Goal: Transaction & Acquisition: Purchase product/service

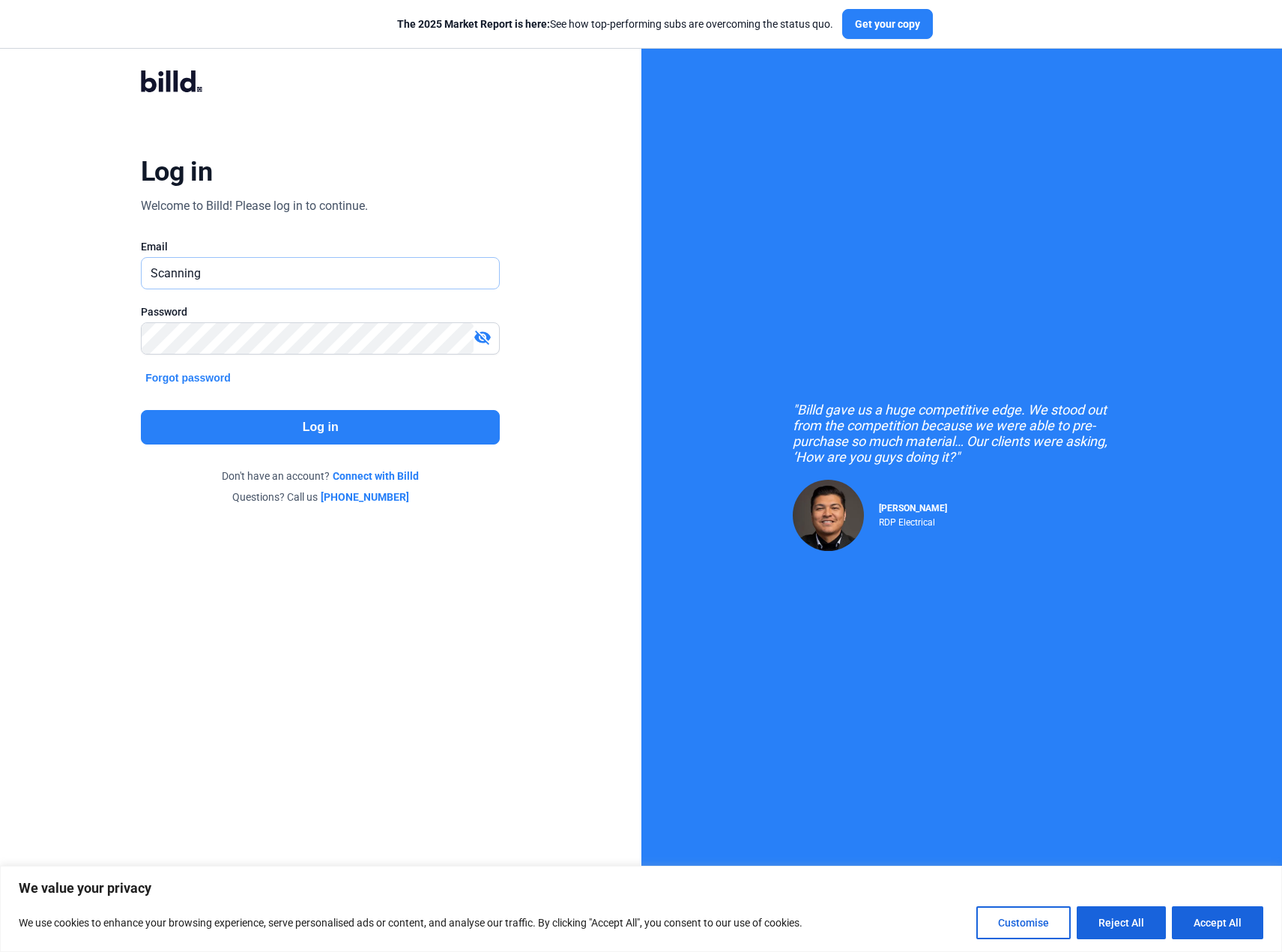
click at [235, 271] on input "Scanning" at bounding box center [320, 273] width 357 height 31
type input "[PERSON_NAME][EMAIL_ADDRESS][DOMAIN_NAME]"
click at [275, 426] on button "Log in" at bounding box center [321, 427] width 359 height 35
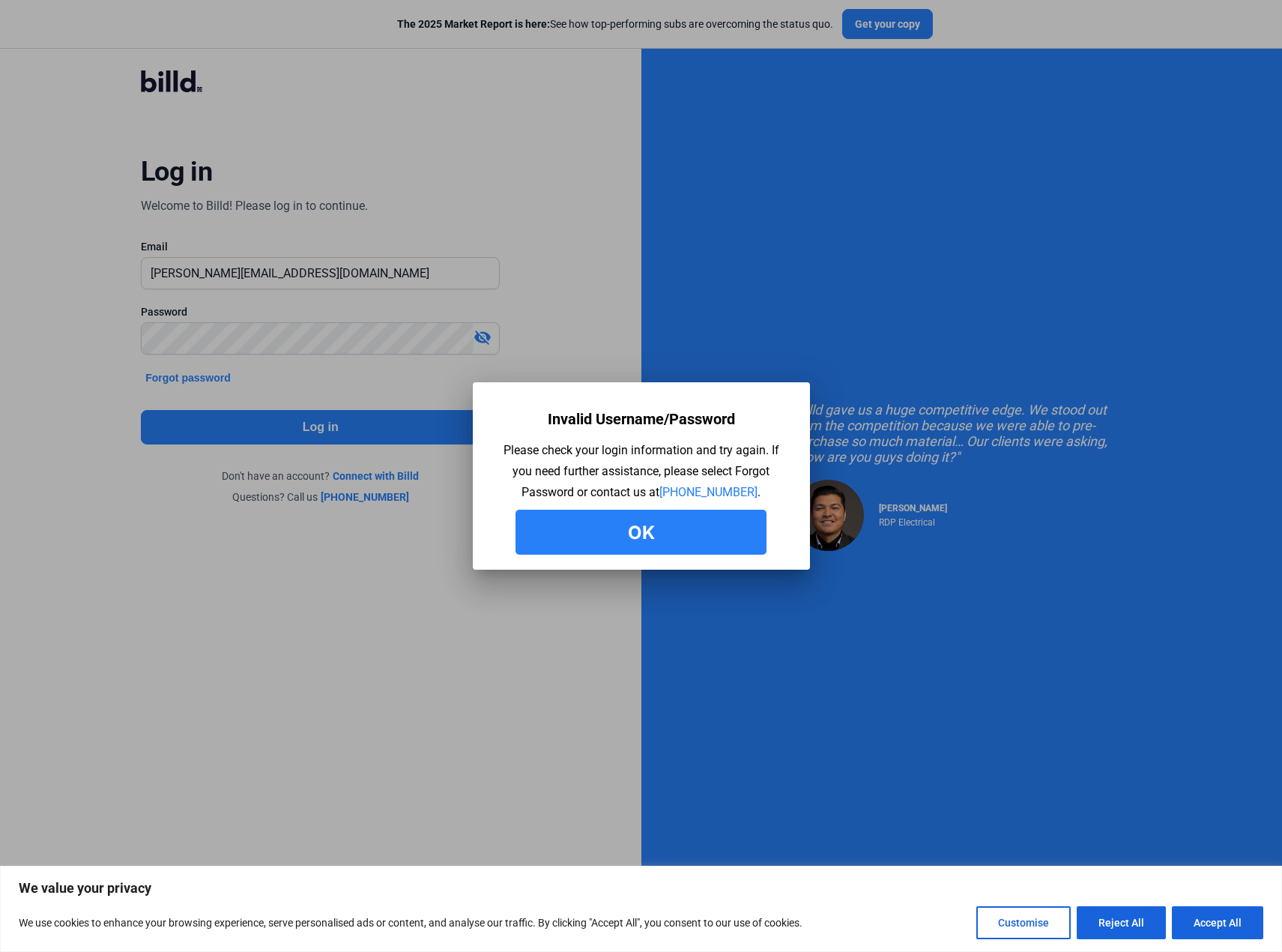
click at [589, 535] on button "Ok" at bounding box center [641, 531] width 251 height 45
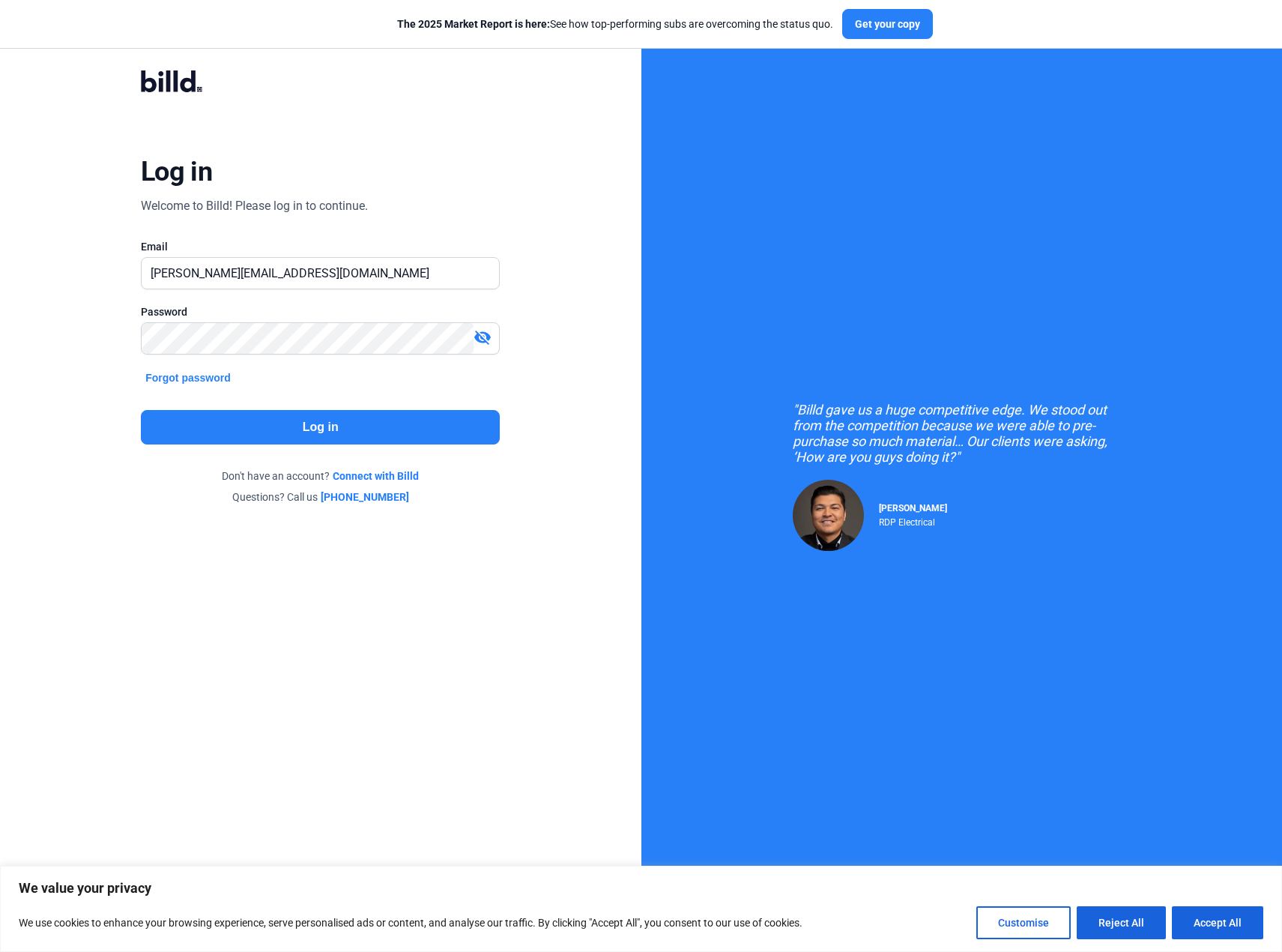
click at [278, 403] on div "Log in Welcome to Billd! Please log in to continue. Email [PERSON_NAME][EMAIL_A…" at bounding box center [321, 287] width 462 height 485
click at [287, 433] on button "Log in" at bounding box center [321, 427] width 359 height 35
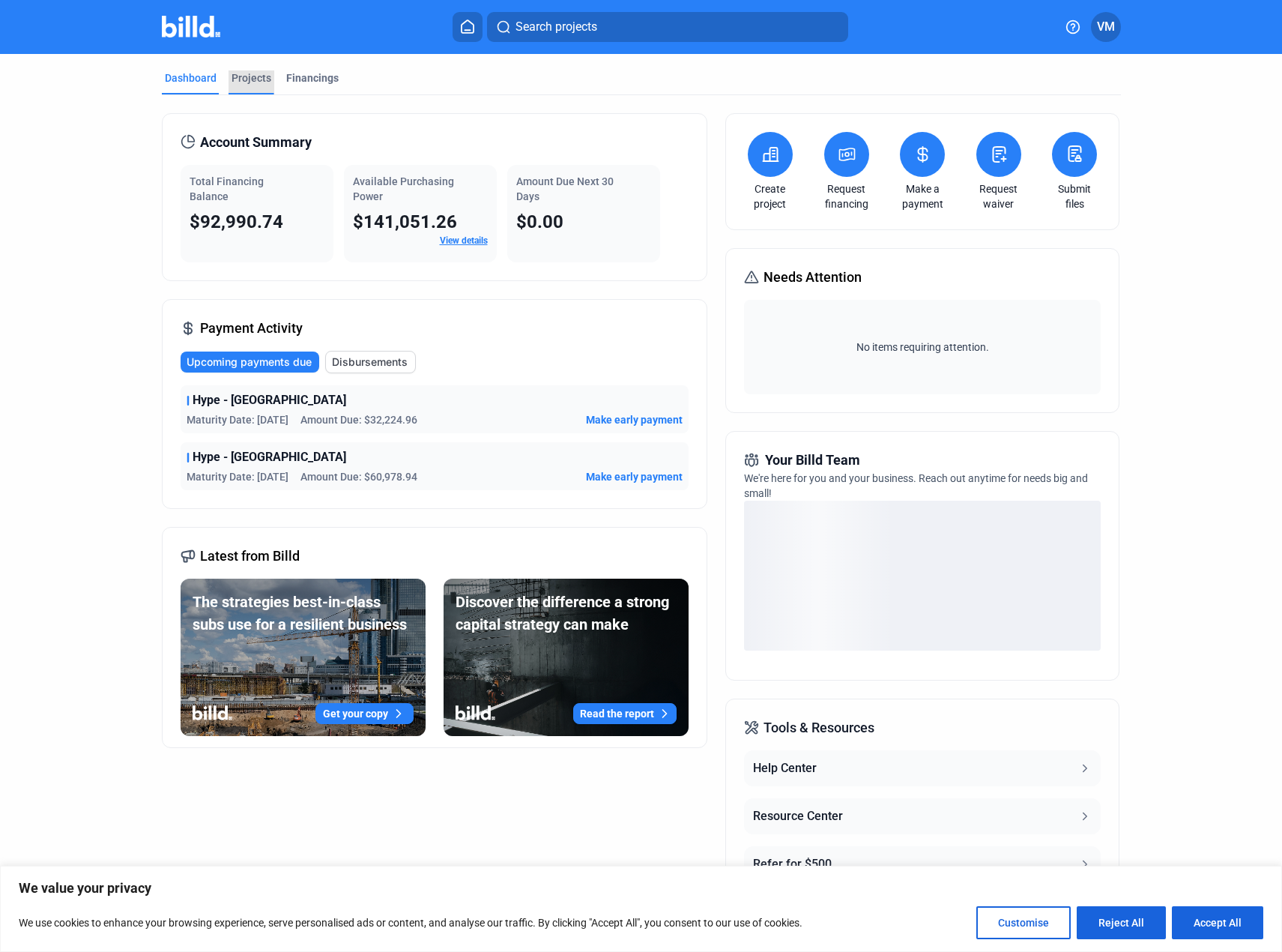
click at [252, 85] on div "Projects" at bounding box center [251, 77] width 40 height 15
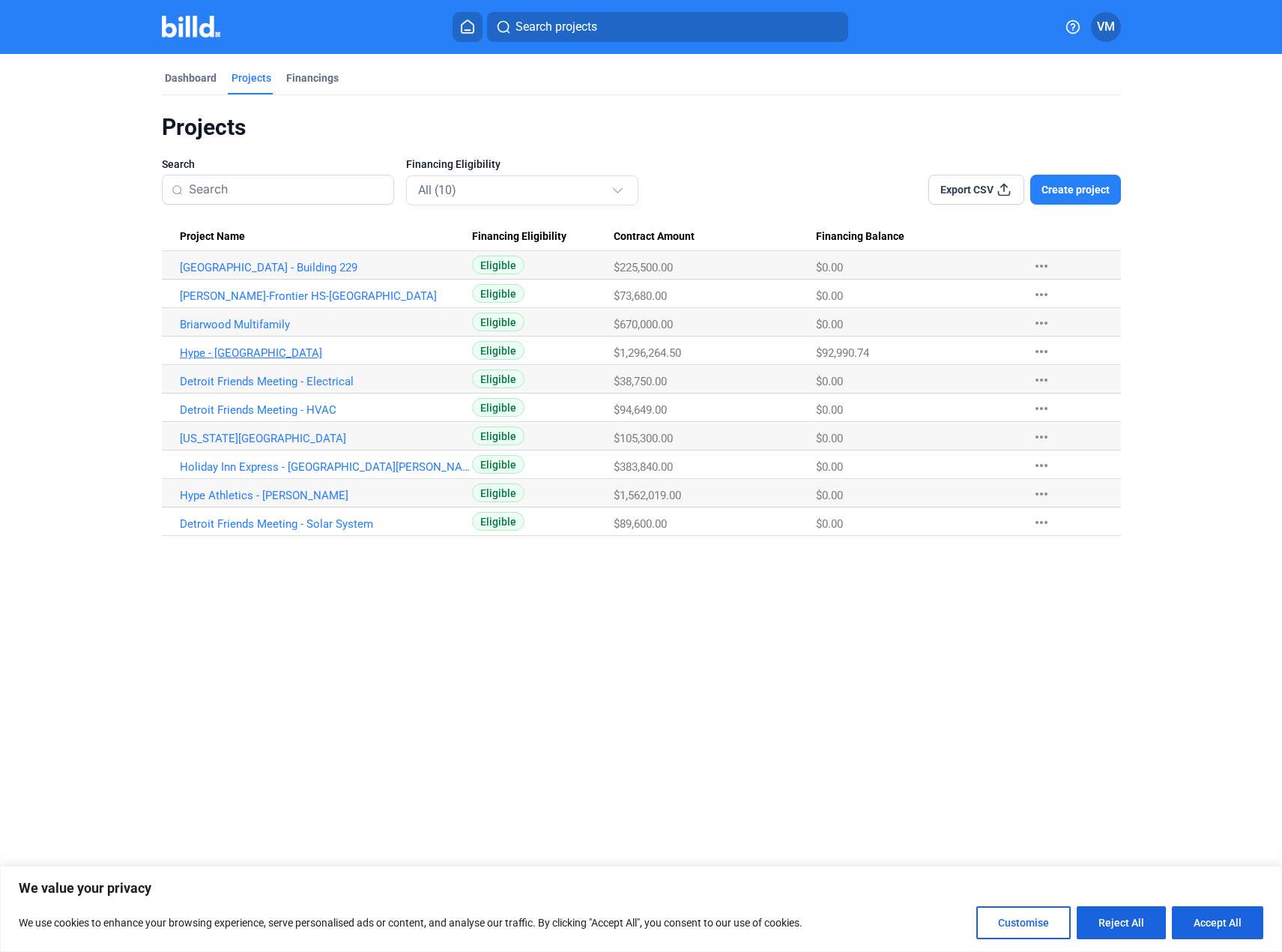
click at [230, 353] on link "Hype - [GEOGRAPHIC_DATA]" at bounding box center [325, 353] width 292 height 14
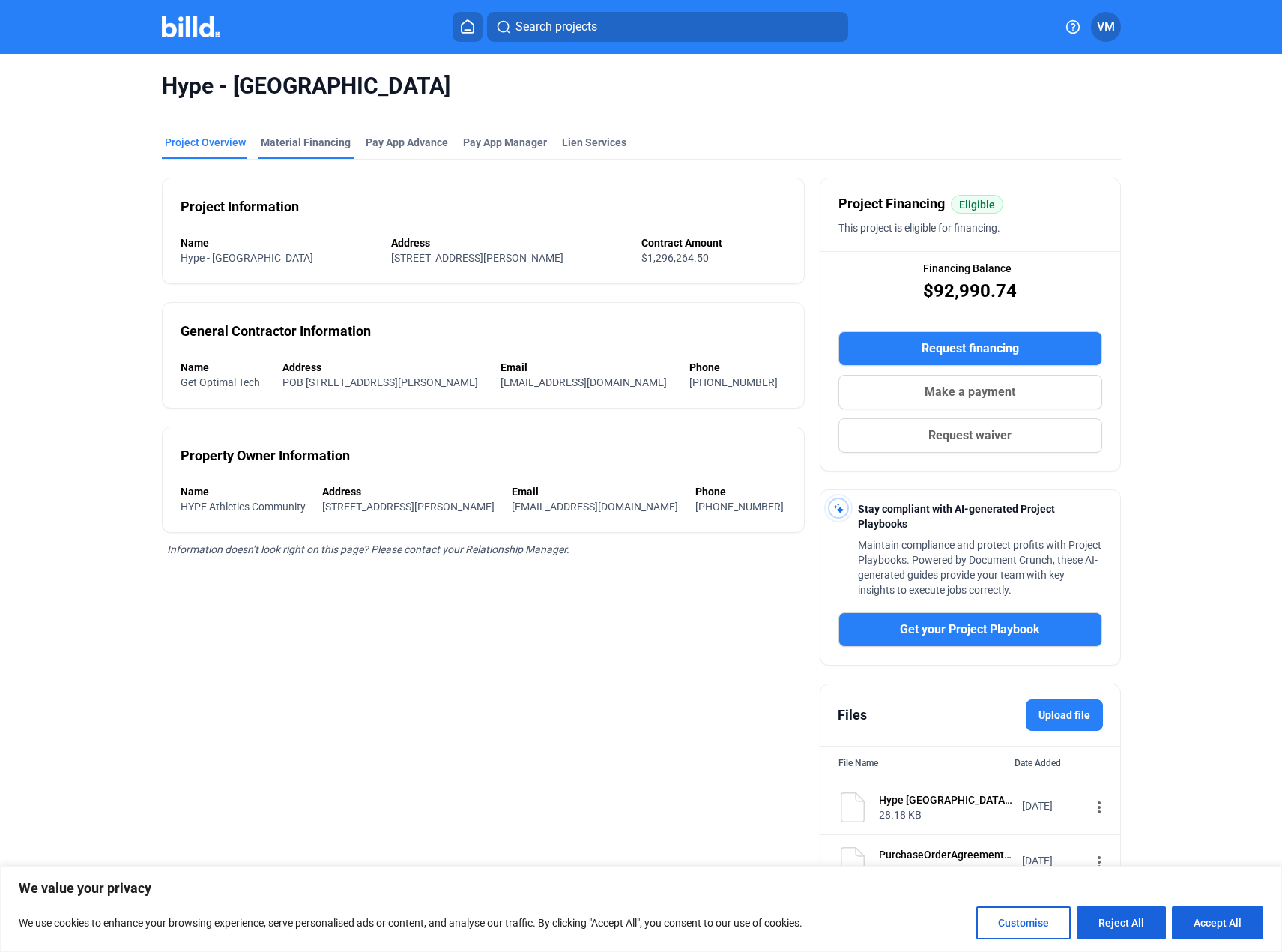
click at [308, 138] on div "Material Financing" at bounding box center [305, 142] width 90 height 15
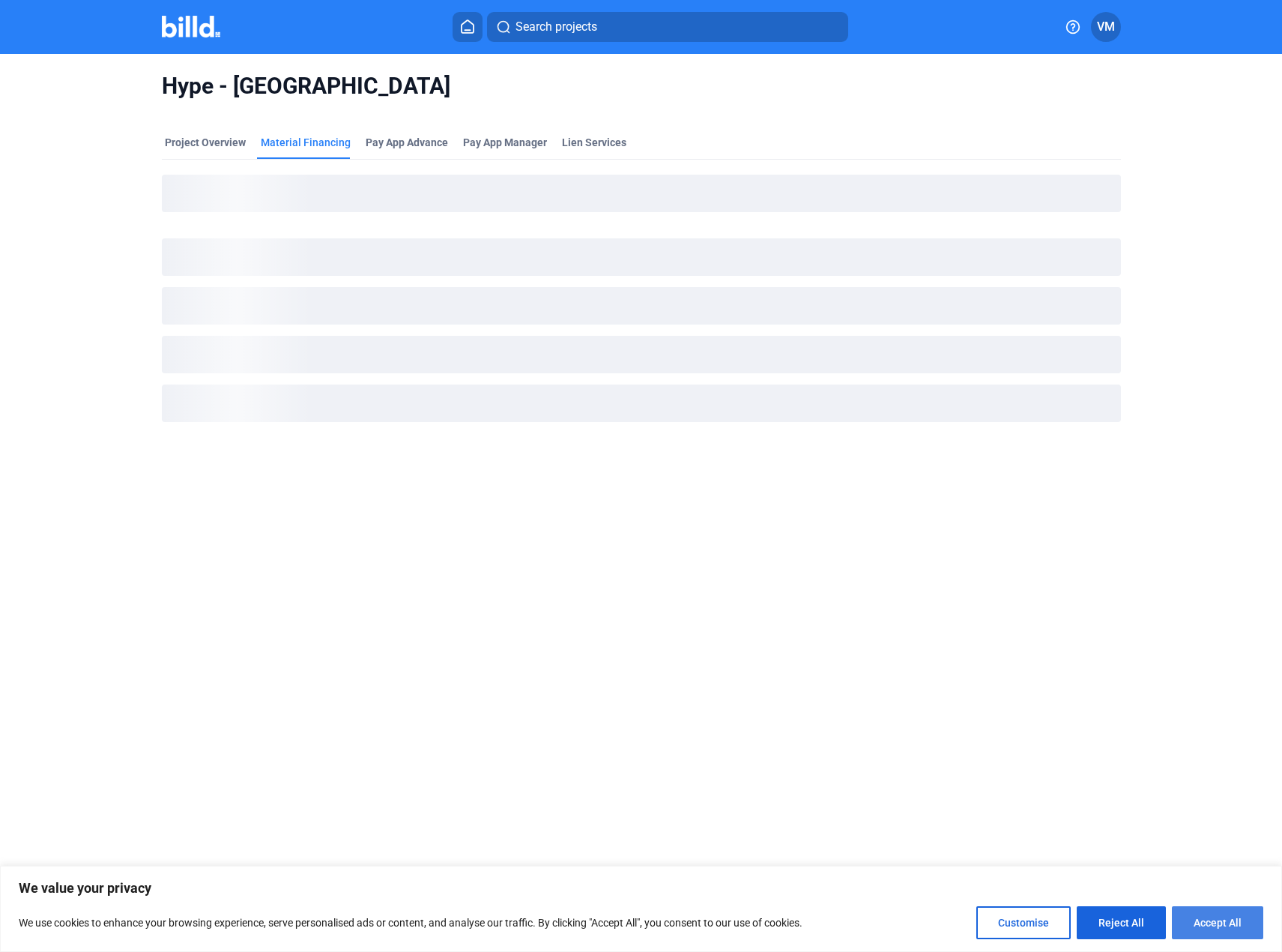
click at [1215, 925] on button "Accept All" at bounding box center [1217, 922] width 91 height 33
checkbox input "true"
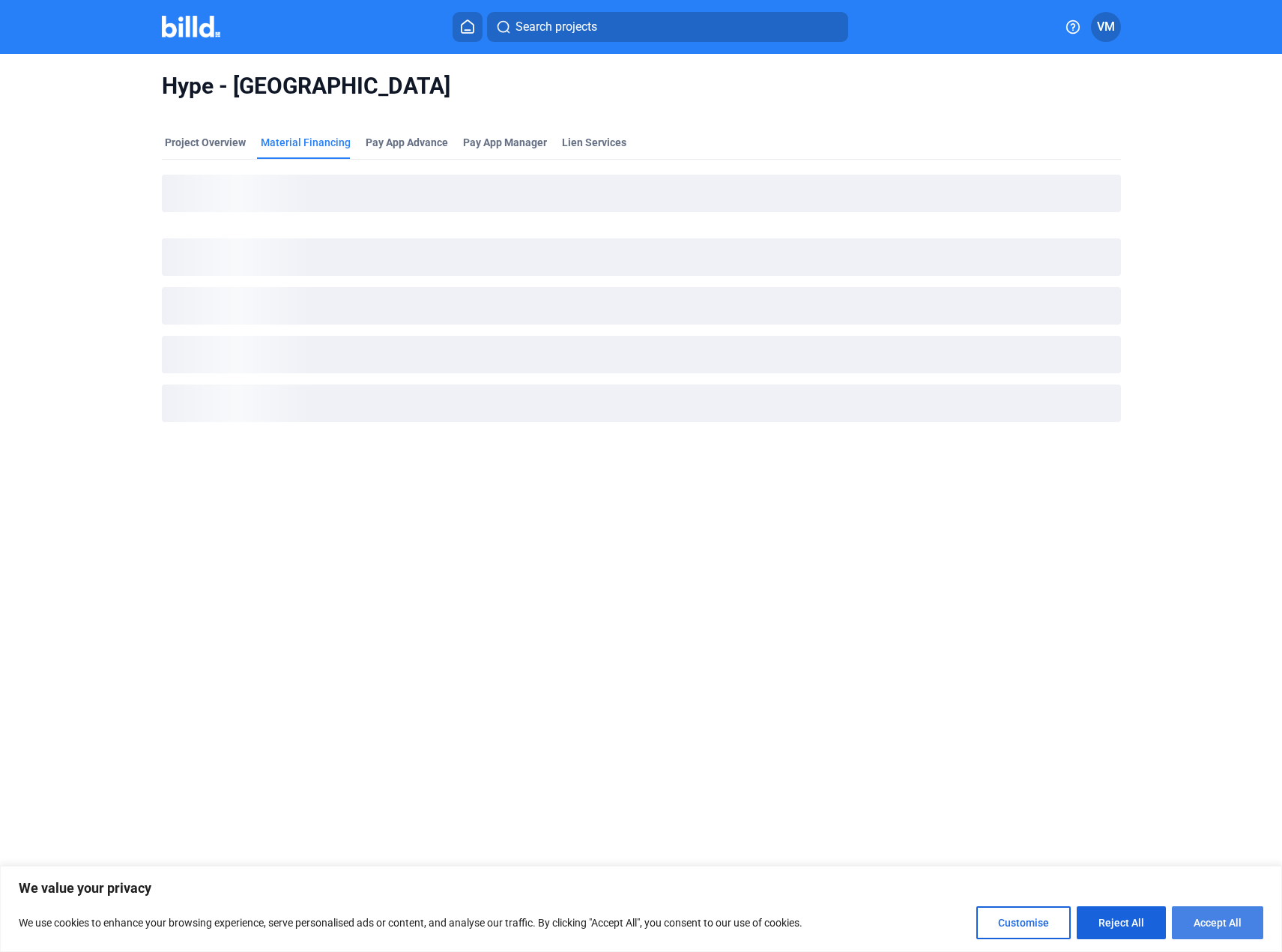
checkbox input "true"
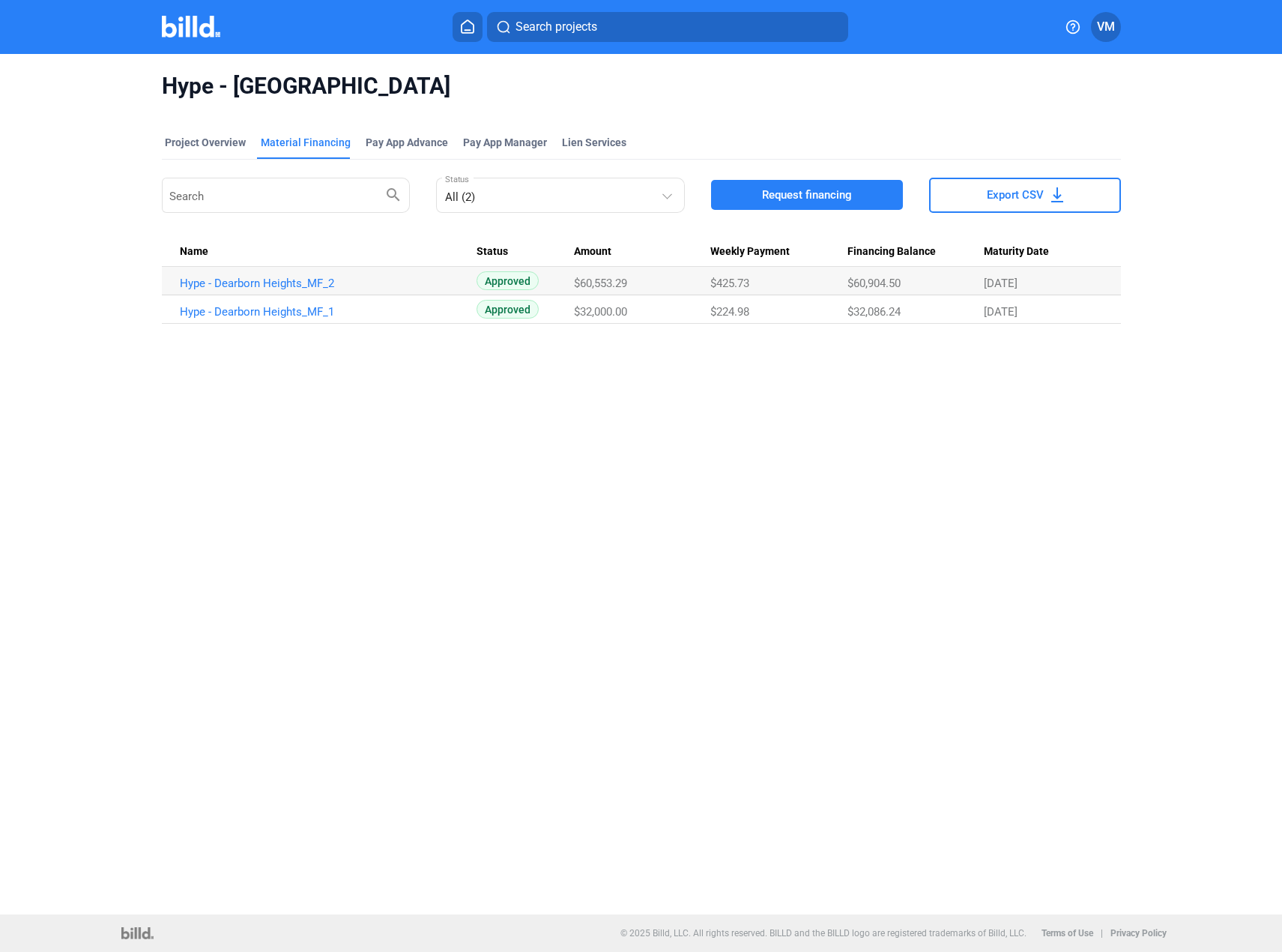
click at [792, 196] on span "Request financing" at bounding box center [806, 195] width 90 height 15
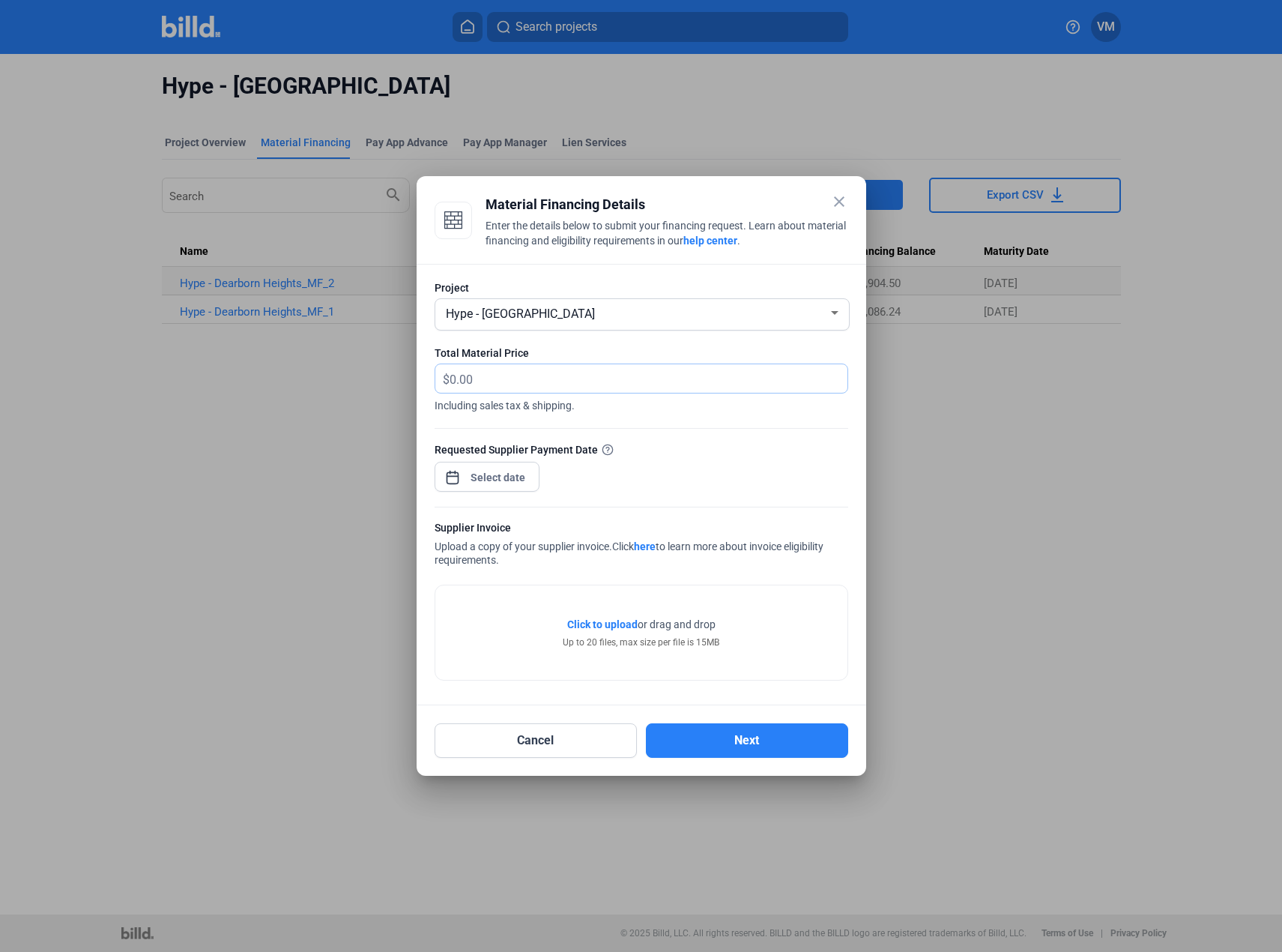
click at [576, 390] on input "text" at bounding box center [648, 379] width 398 height 29
type input "21,543.16"
click at [512, 475] on div "close Material Financing Details Enter the details below to submit your financi…" at bounding box center [641, 476] width 1282 height 952
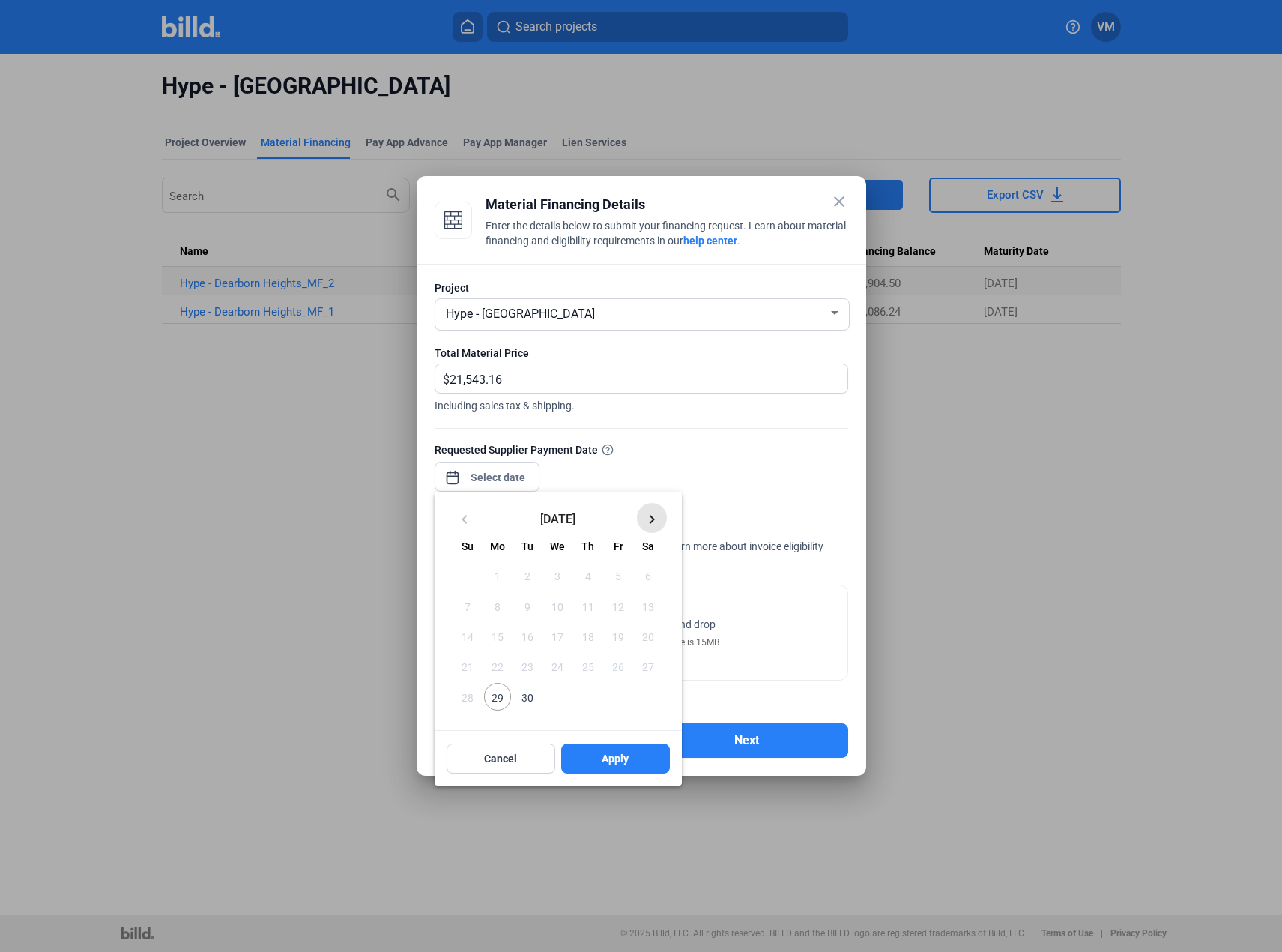
click at [656, 520] on mat-icon "keyboard_arrow_right" at bounding box center [652, 519] width 18 height 18
click at [463, 519] on mat-icon "keyboard_arrow_left" at bounding box center [465, 519] width 18 height 18
click at [651, 513] on mat-icon "keyboard_arrow_right" at bounding box center [652, 519] width 18 height 18
drag, startPoint x: 466, startPoint y: 522, endPoint x: 475, endPoint y: 537, distance: 17.5
click at [467, 522] on mat-icon "keyboard_arrow_left" at bounding box center [465, 519] width 18 height 18
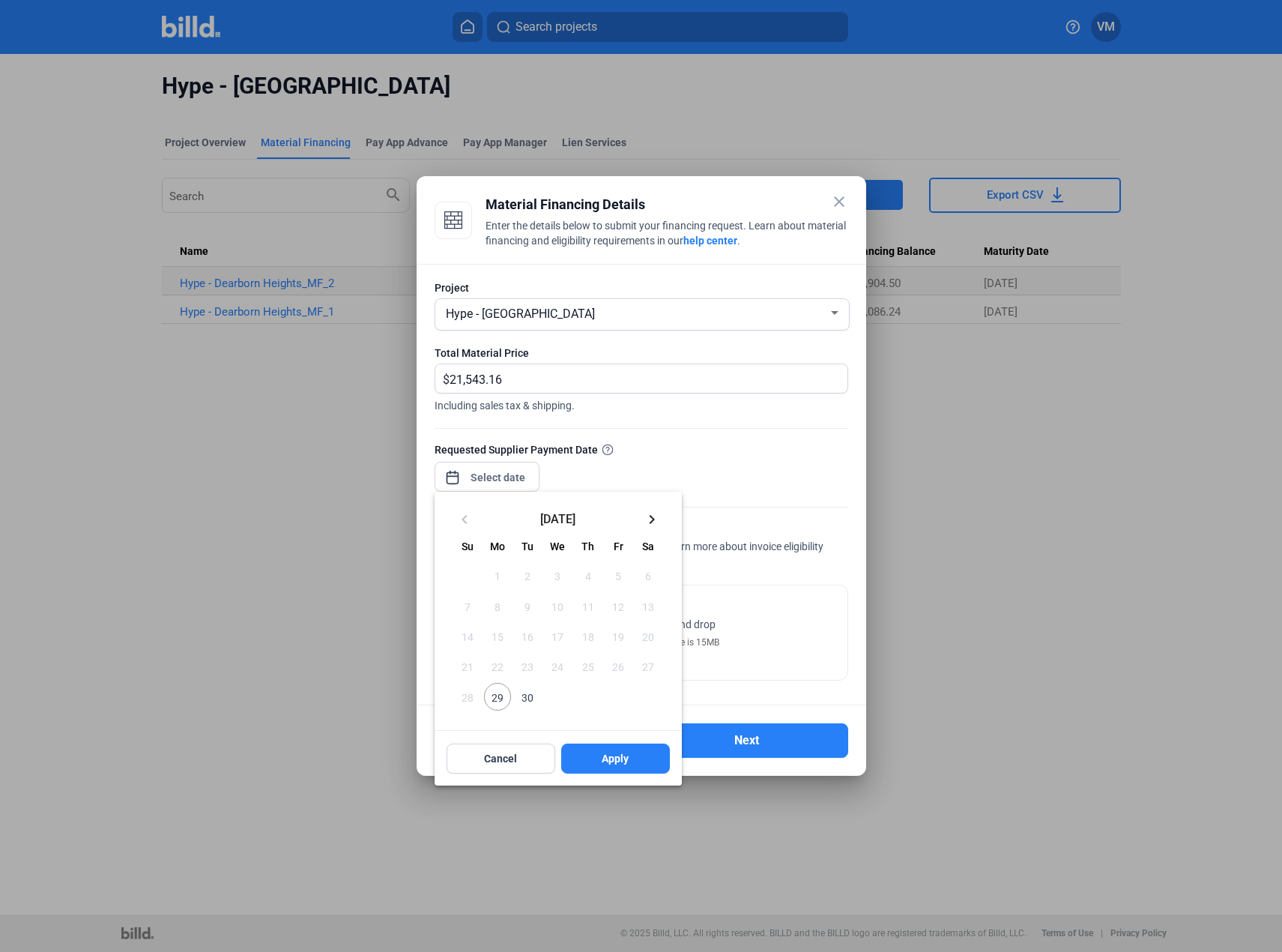
click at [526, 699] on span "30" at bounding box center [528, 696] width 27 height 27
click at [621, 767] on button "Apply" at bounding box center [615, 758] width 108 height 30
type input "[DATE]"
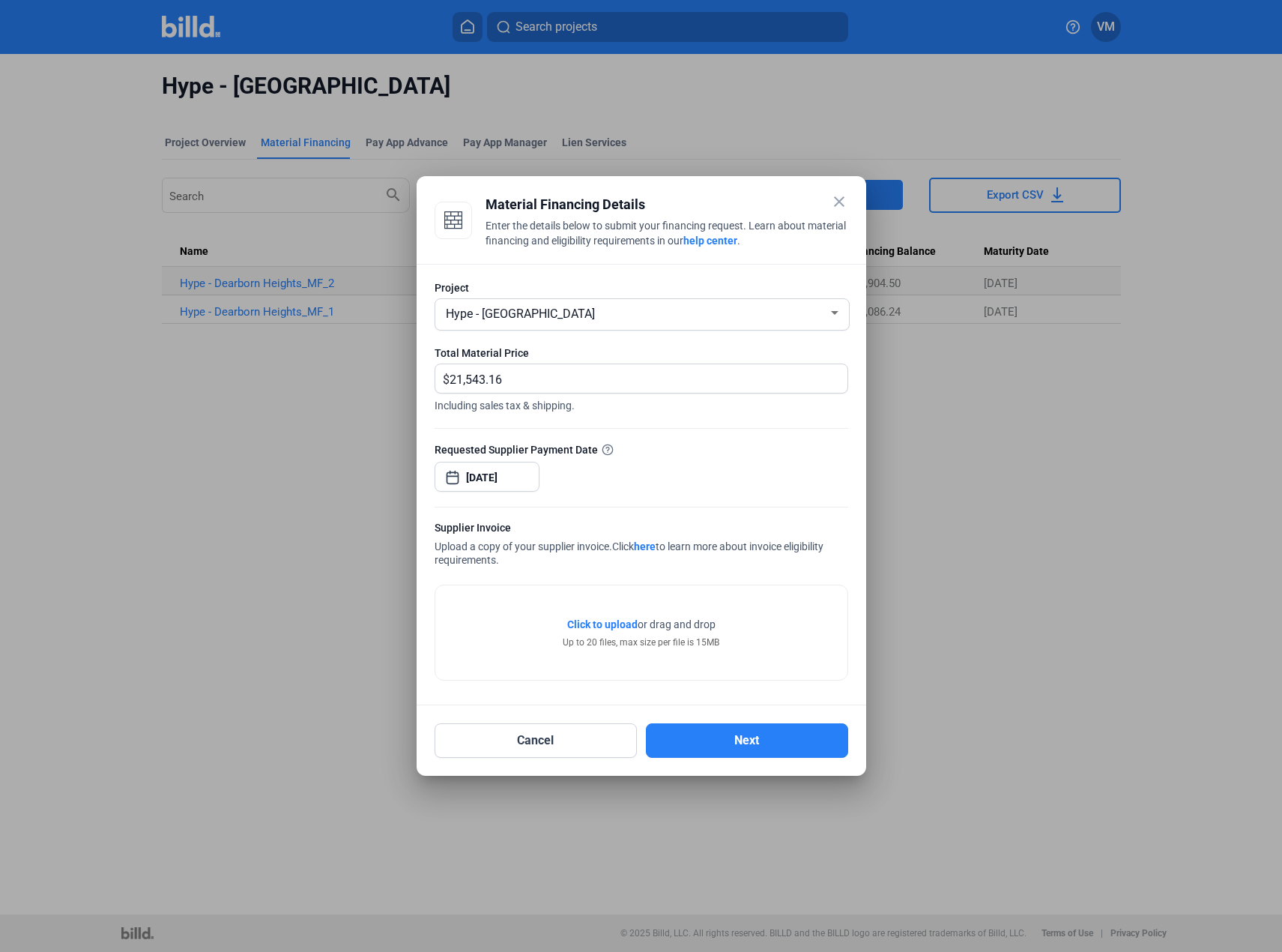
click at [602, 624] on span "Click to upload" at bounding box center [602, 624] width 70 height 12
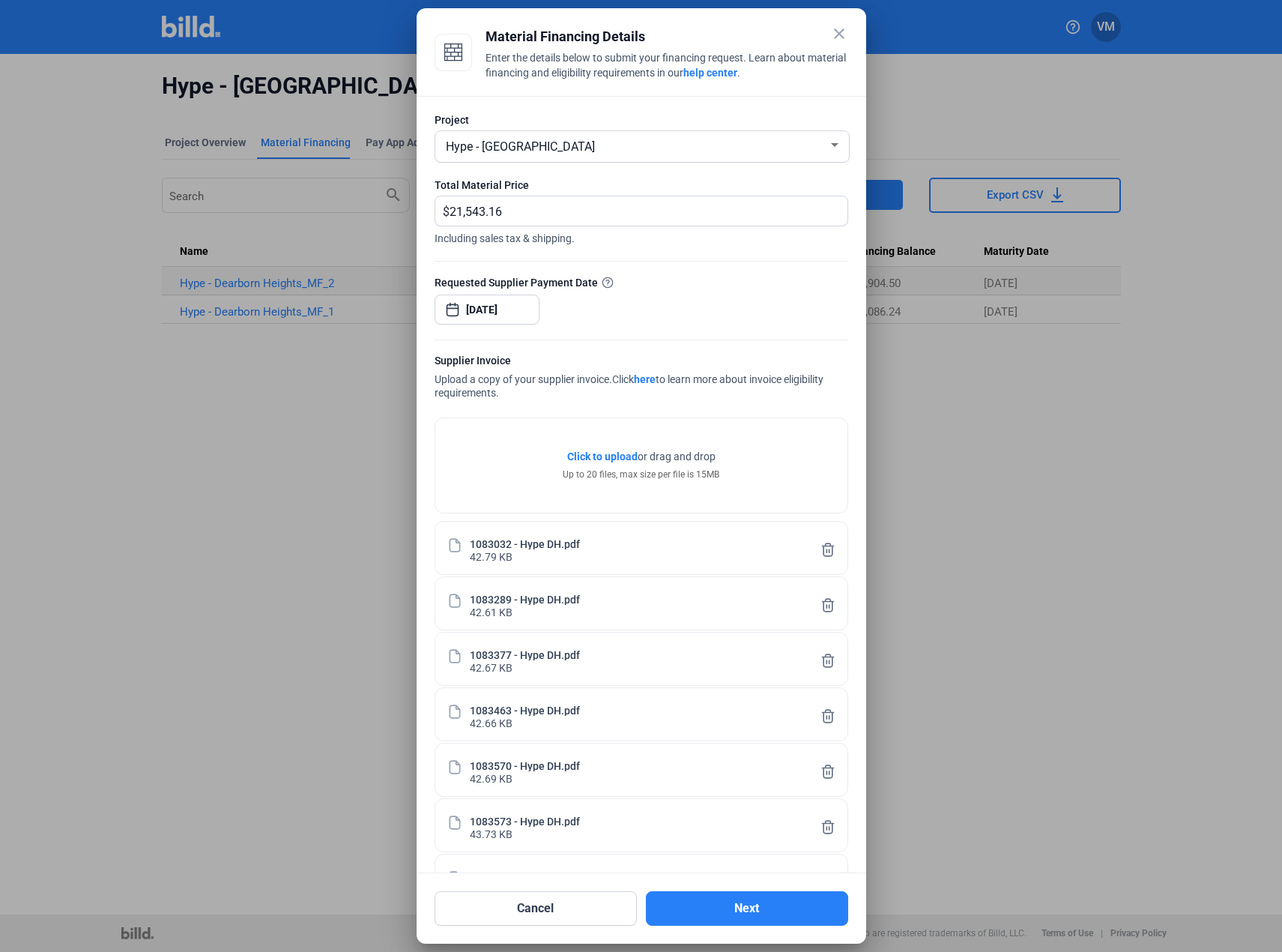
scroll to position [55, 0]
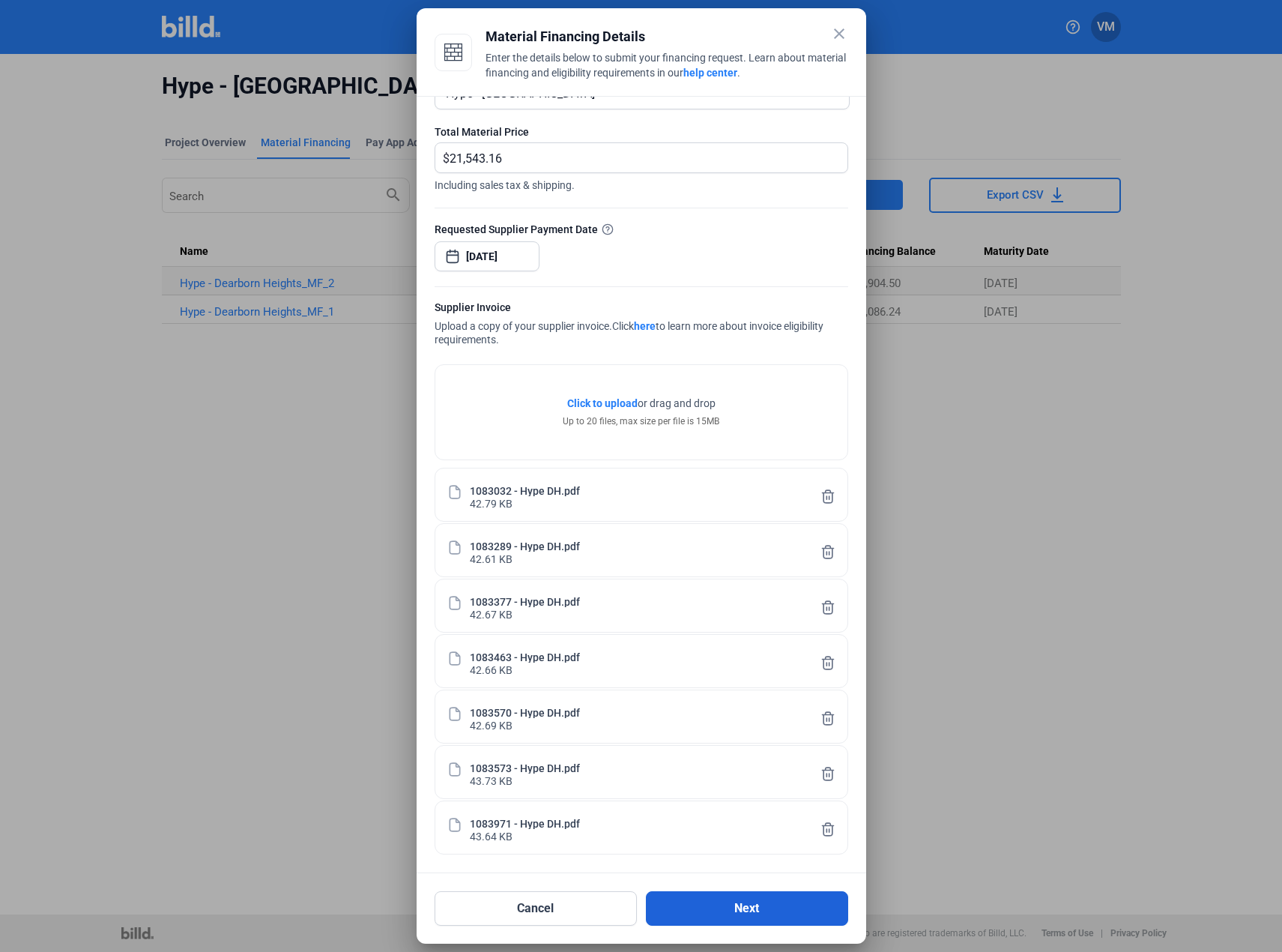
click at [698, 909] on button "Next" at bounding box center [747, 908] width 202 height 35
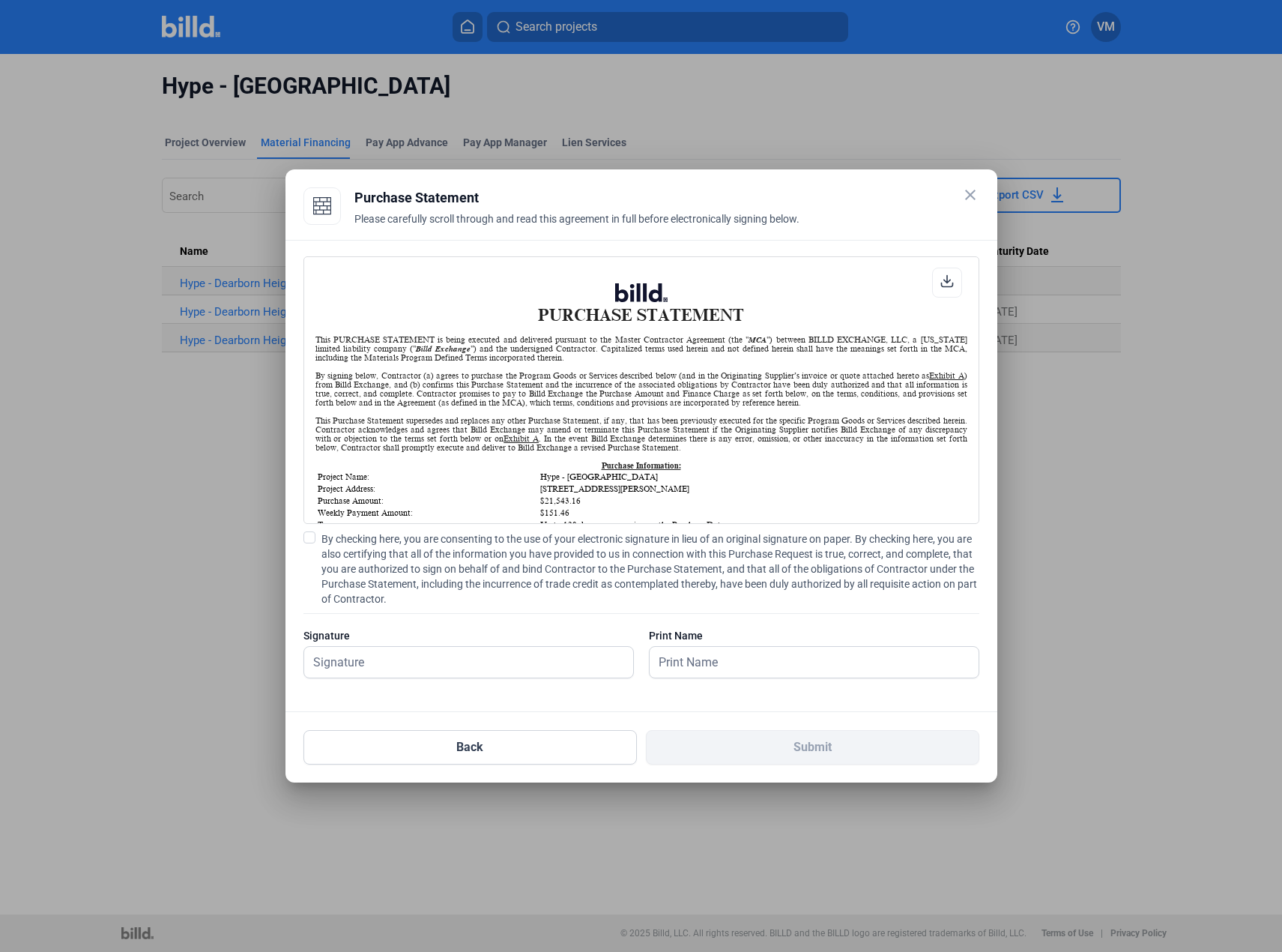
scroll to position [1, 0]
click at [378, 660] on input "text" at bounding box center [468, 662] width 329 height 31
type input "[PERSON_NAME]"
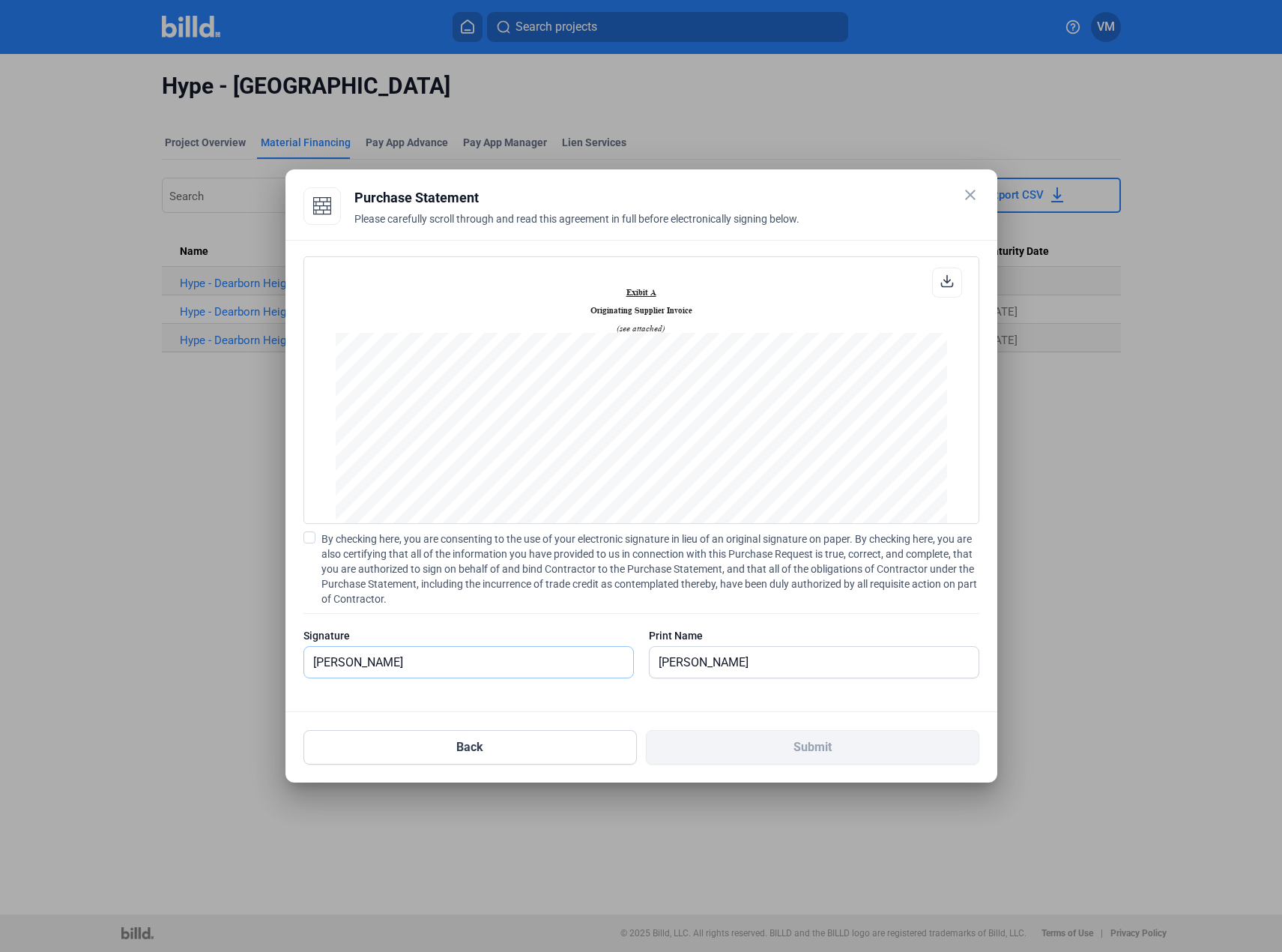
scroll to position [674, 0]
click at [307, 538] on span at bounding box center [309, 537] width 12 height 12
click at [0, 0] on input "By checking here, you are consenting to the use of your electronic signature in…" at bounding box center [0, 0] width 0 height 0
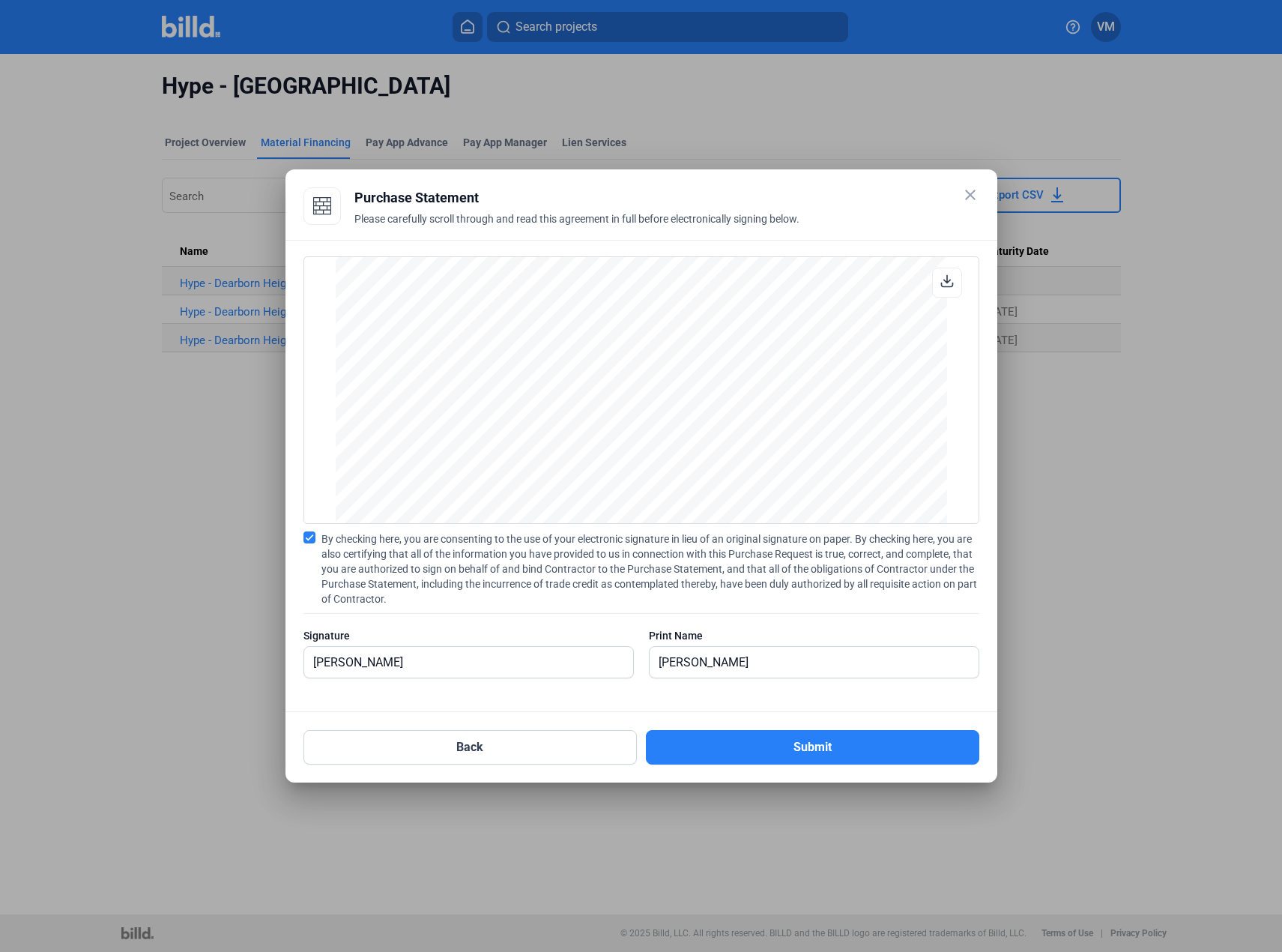
scroll to position [5960, 0]
click at [756, 752] on button "Submit" at bounding box center [813, 747] width 333 height 35
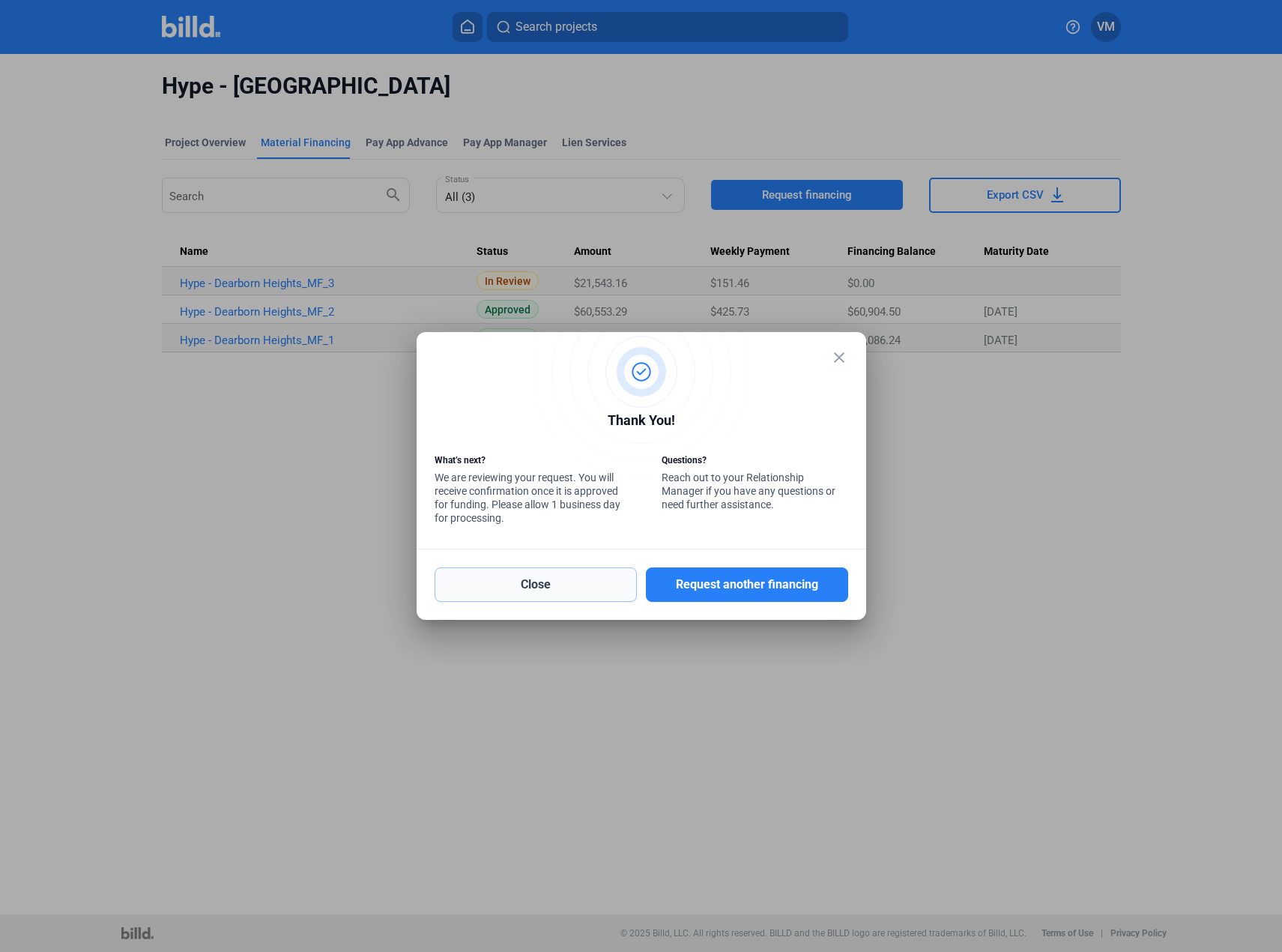
click at [565, 583] on button "Close" at bounding box center [536, 585] width 202 height 35
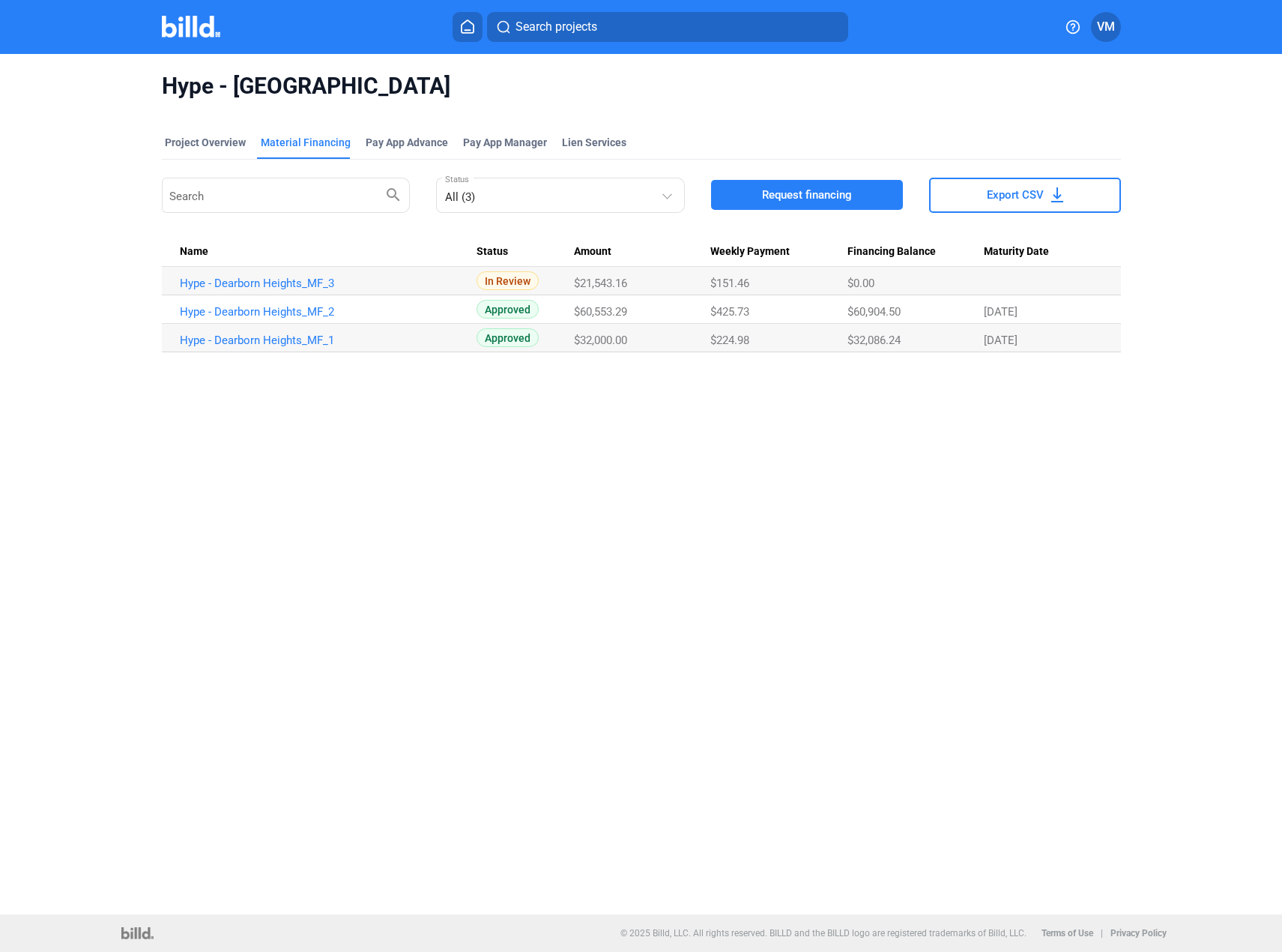
click at [659, 446] on div "Hype - [GEOGRAPHIC_DATA] Project Overview Material Financing Pay App Advance Pa…" at bounding box center [641, 484] width 1282 height 860
click at [258, 288] on link "Hype - Dearborn Heights_MF_3" at bounding box center [325, 282] width 292 height 14
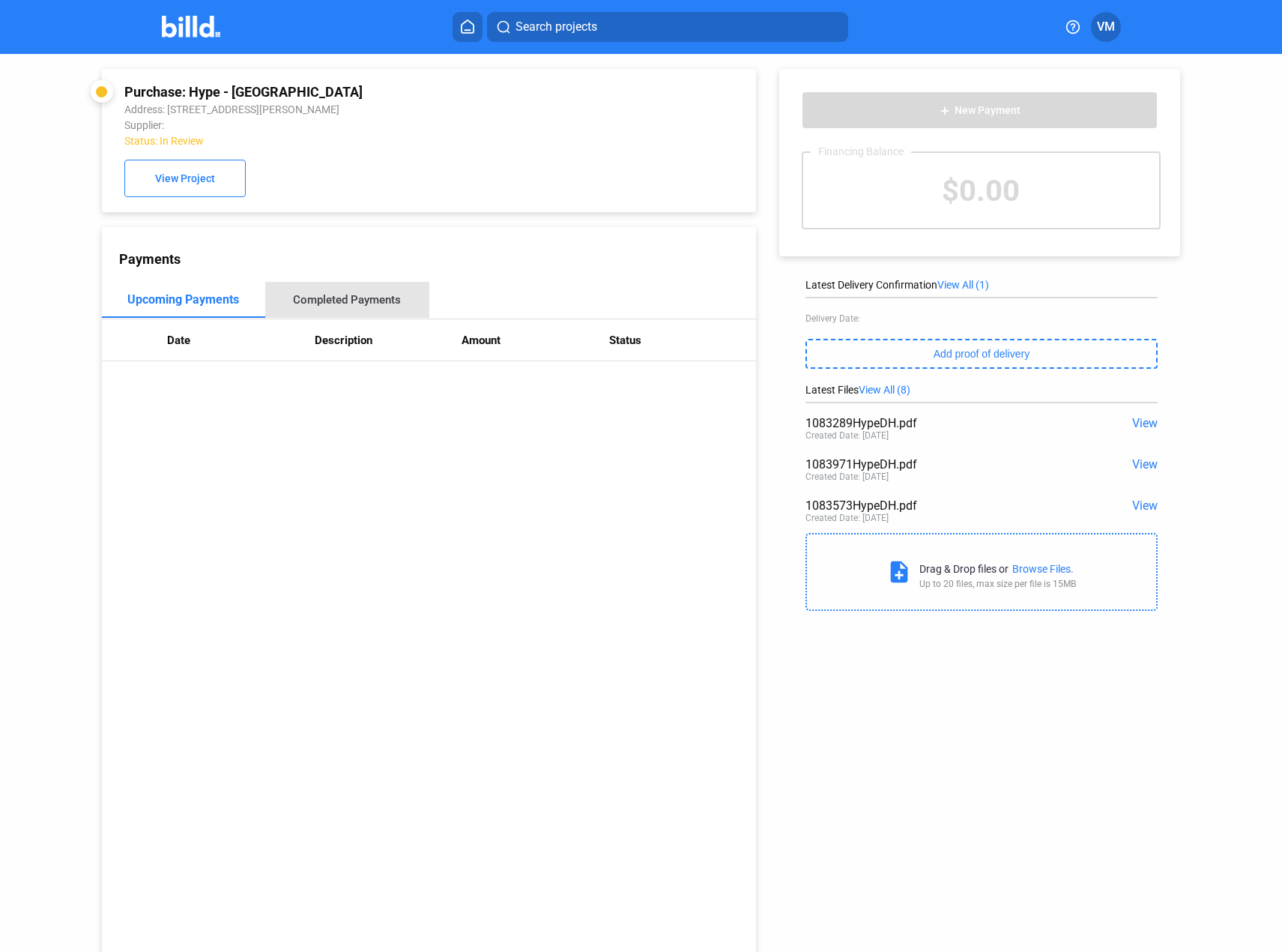
click at [353, 304] on div "Completed Payments" at bounding box center [347, 300] width 108 height 14
click at [200, 306] on div "Upcoming Payments" at bounding box center [183, 300] width 105 height 14
click at [1137, 421] on span "View" at bounding box center [1145, 423] width 26 height 15
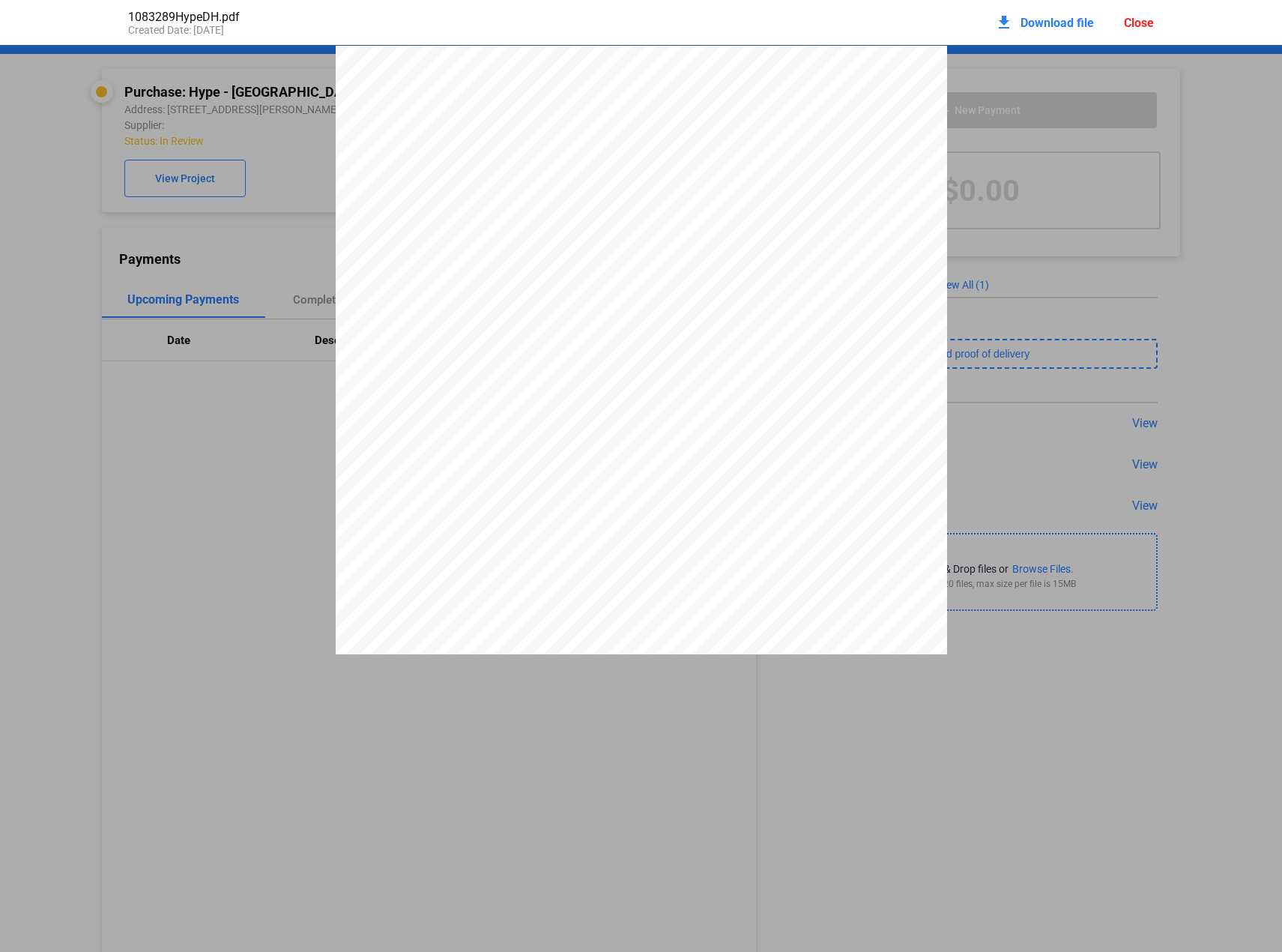
click at [70, 278] on div "[STREET_ADDRESS] T: 7344694289 F: 7347446616 Invoice SOLD TO: SRI ENERGY [STREE…" at bounding box center [641, 441] width 1282 height 792
click at [1142, 18] on div "Close" at bounding box center [1139, 23] width 30 height 15
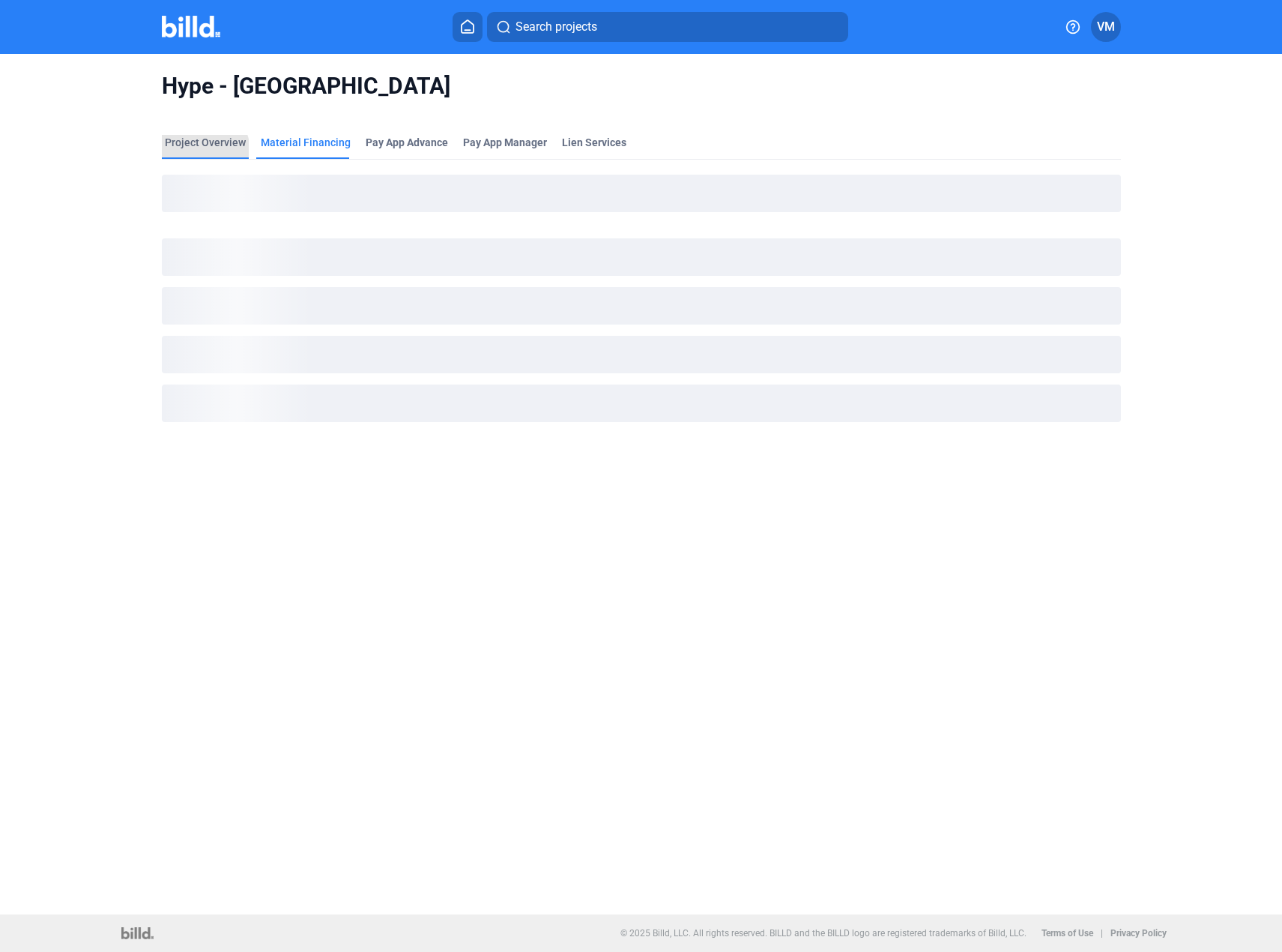
click at [200, 151] on div "Project Overview" at bounding box center [205, 147] width 87 height 24
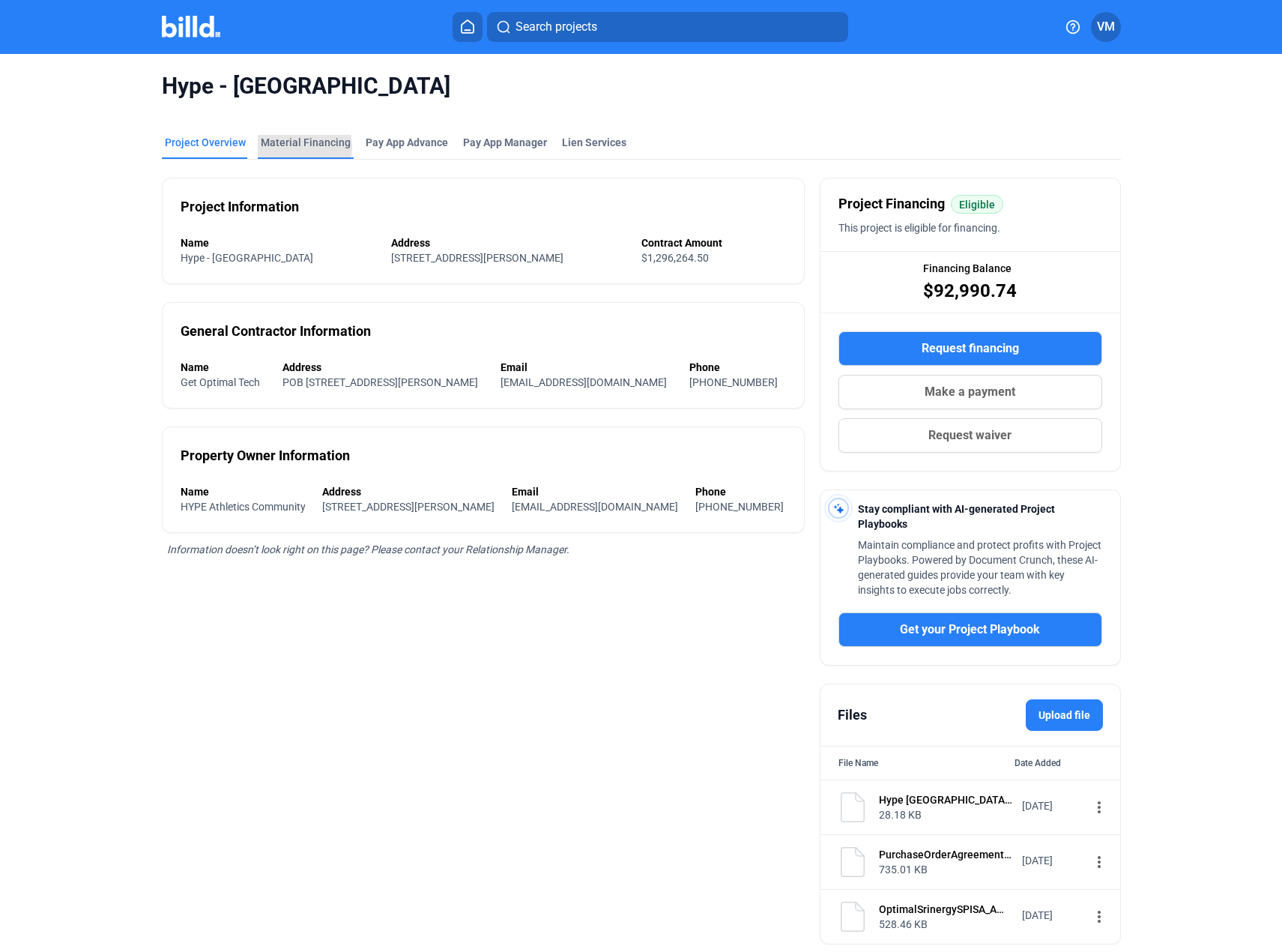
click at [289, 147] on div "Material Financing" at bounding box center [305, 142] width 90 height 15
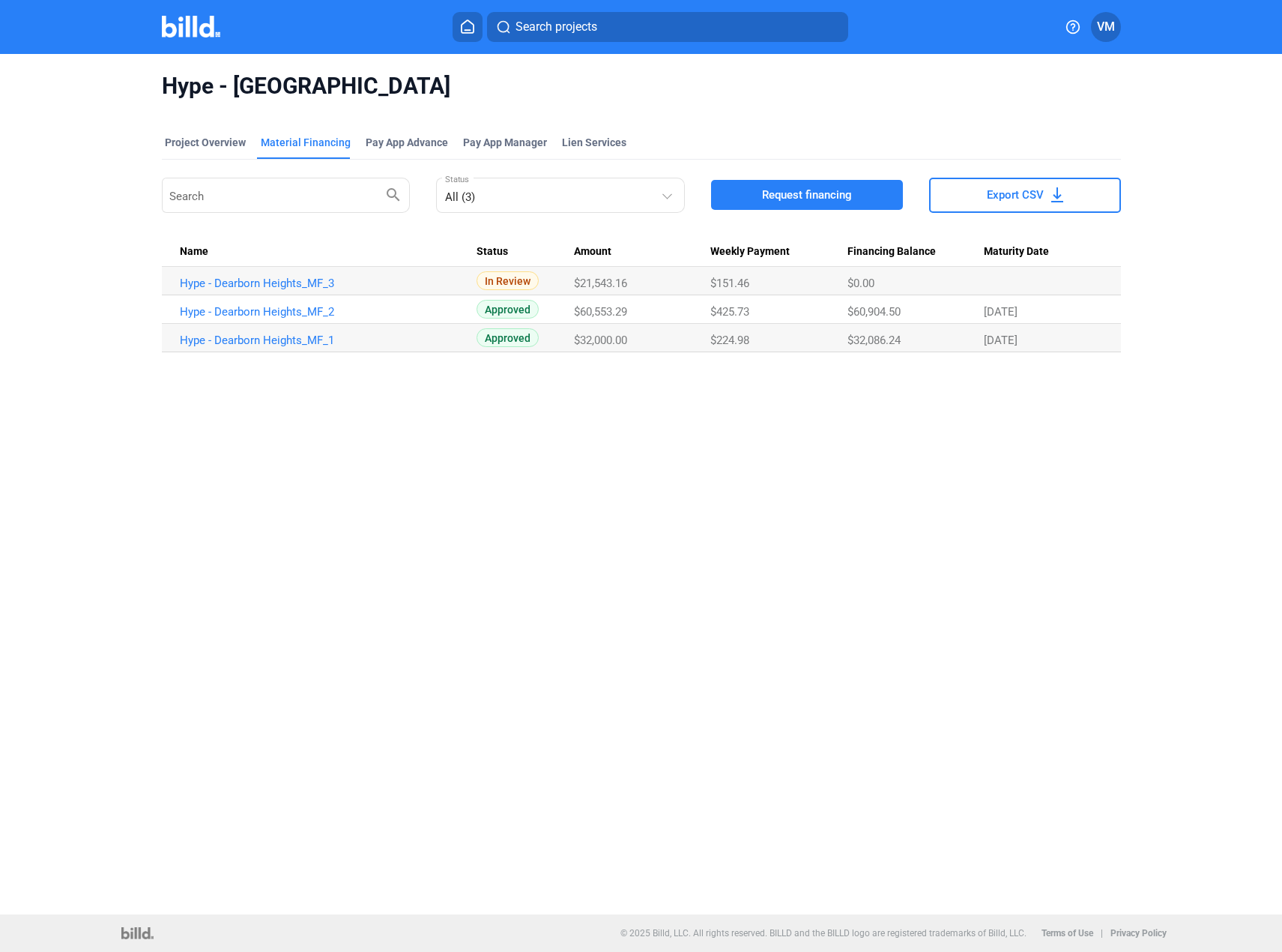
click at [188, 133] on mat-tab-group "Project Overview Material Financing Pay App Advance Pay App Manager Lien Servic…" at bounding box center [641, 235] width 959 height 234
click at [191, 144] on div "Project Overview" at bounding box center [205, 142] width 81 height 15
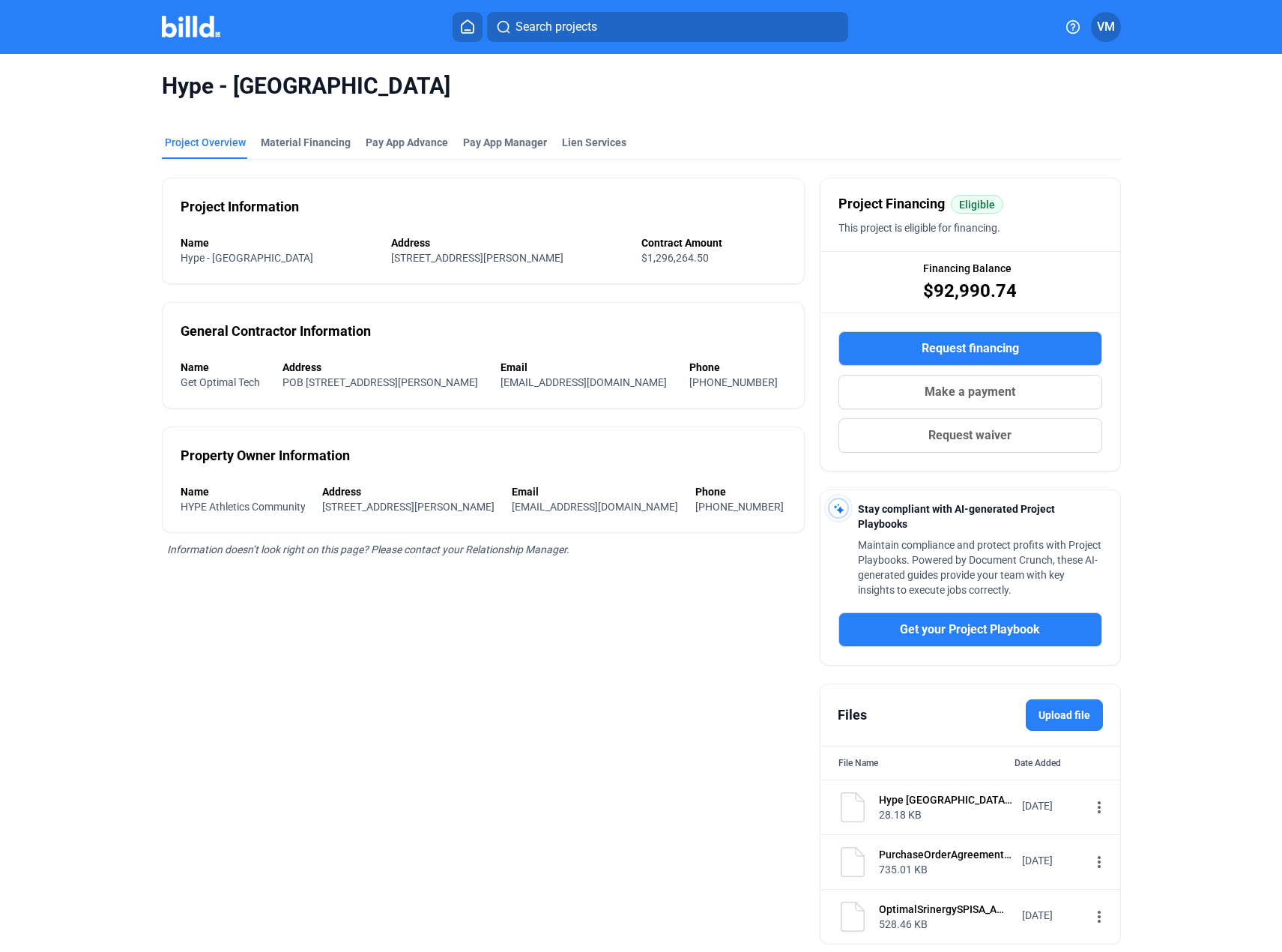
click at [622, 24] on button "Search projects" at bounding box center [668, 26] width 361 height 30
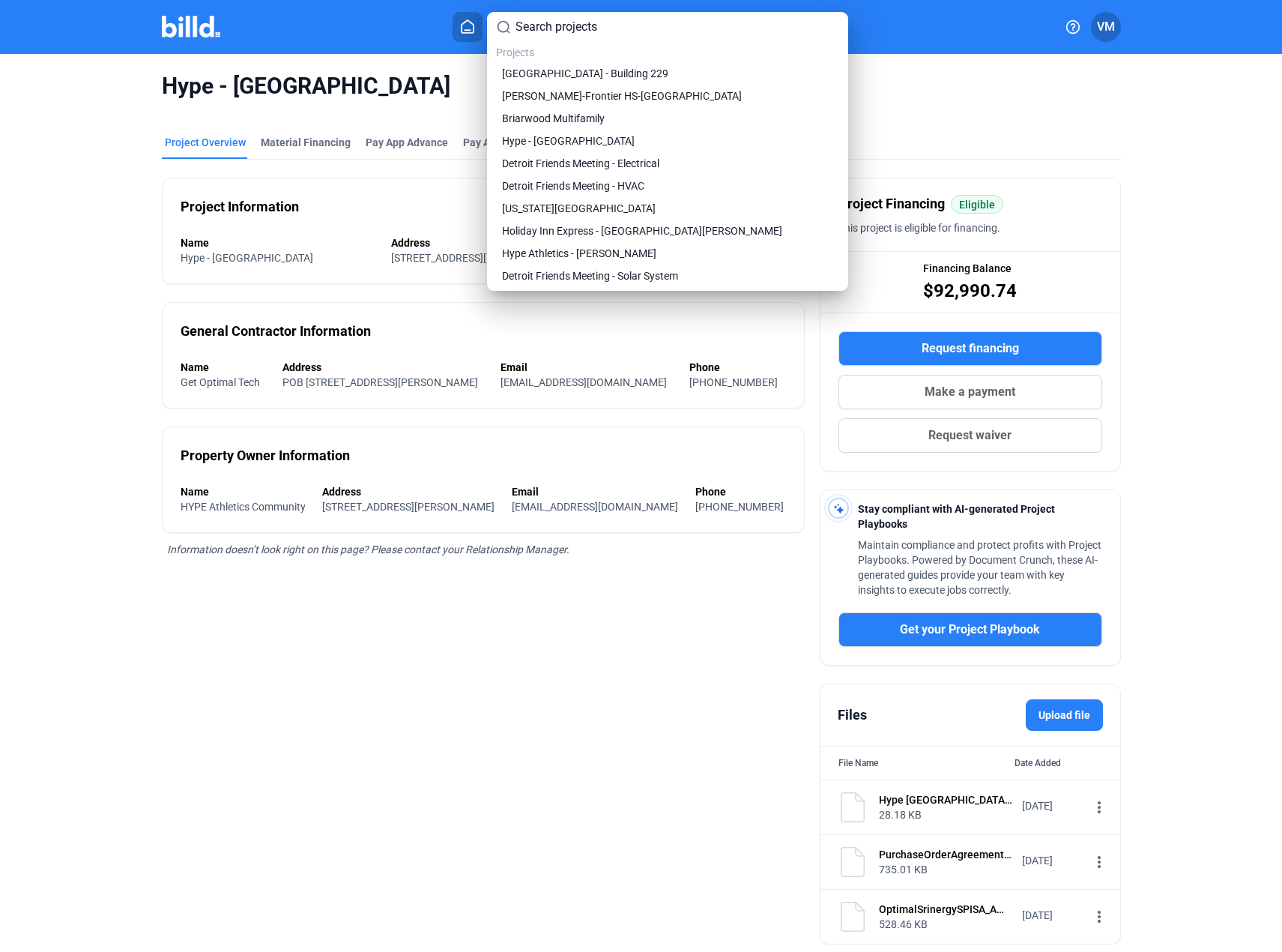
click at [456, 32] on div at bounding box center [641, 476] width 1282 height 952
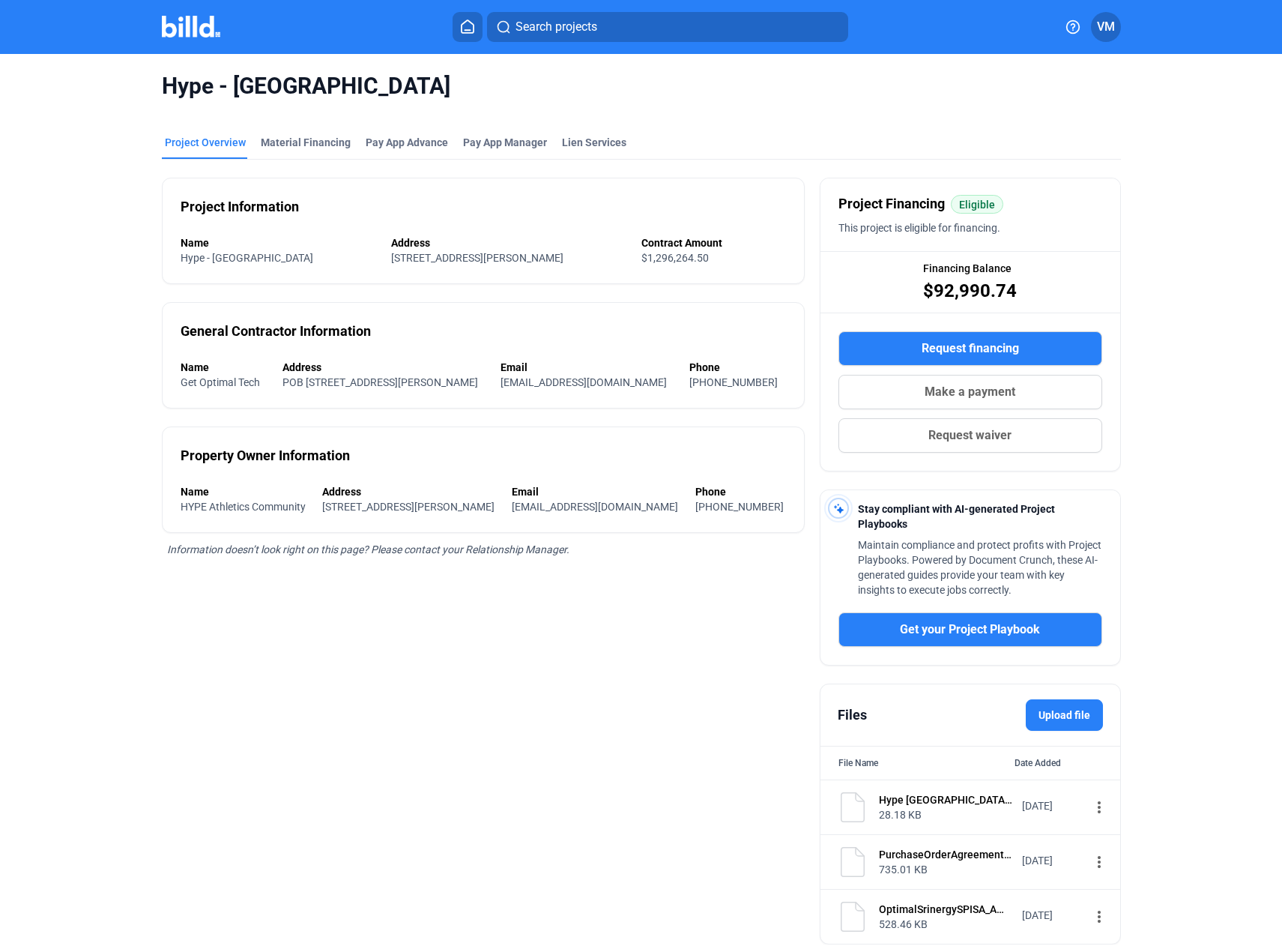
click at [468, 30] on icon at bounding box center [467, 26] width 12 height 13
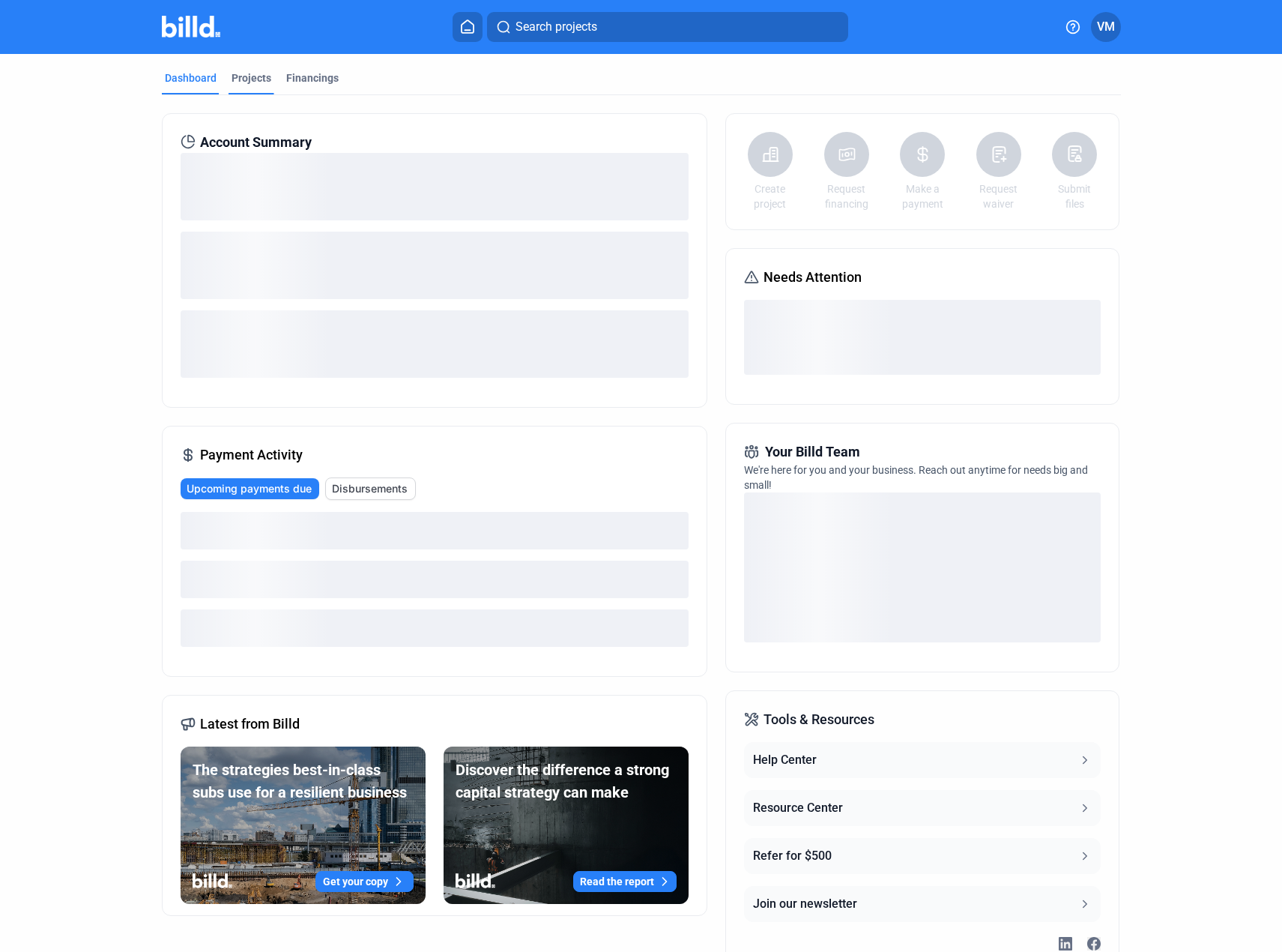
click at [251, 85] on div "Projects" at bounding box center [251, 77] width 40 height 15
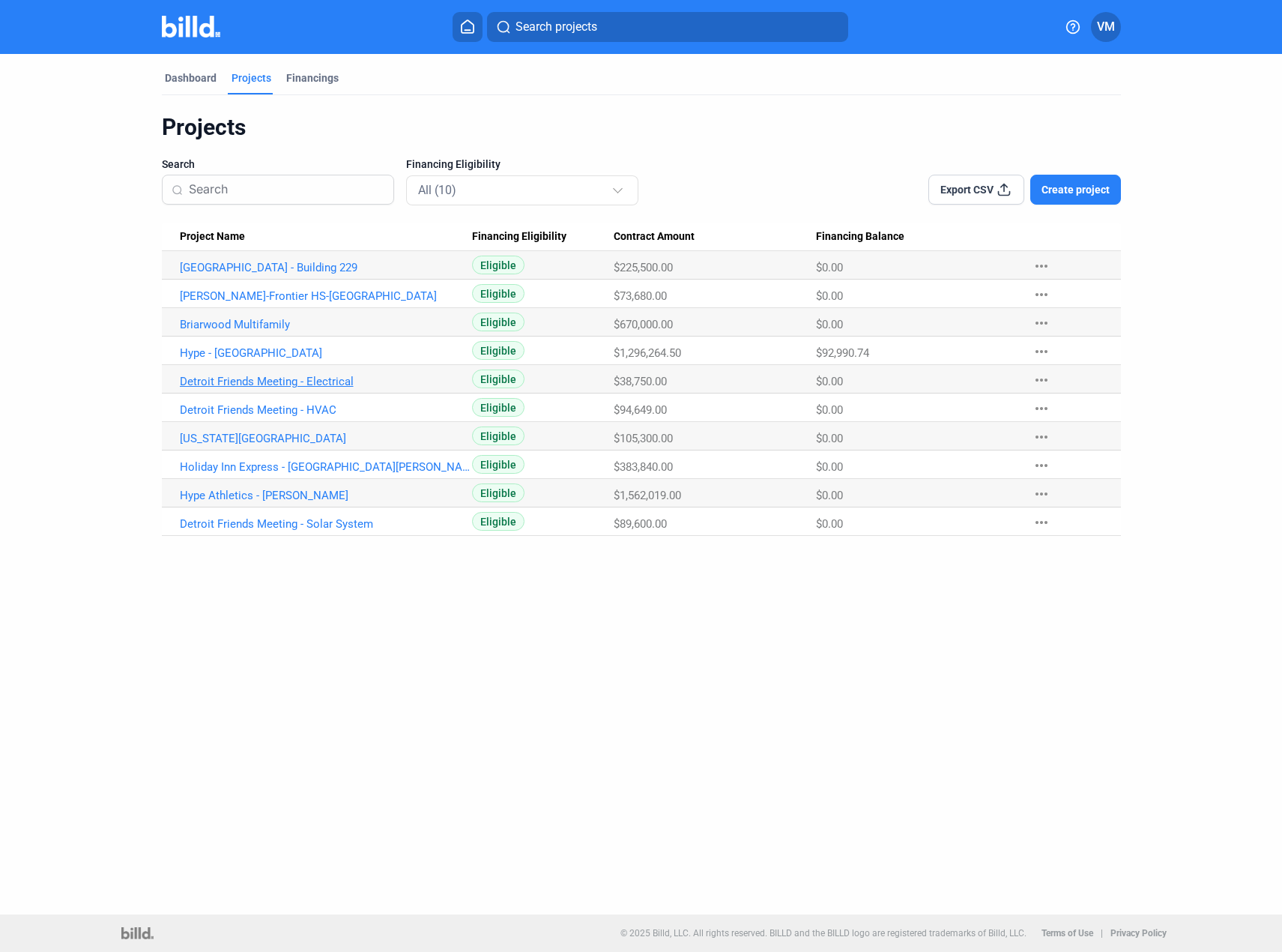
click at [264, 385] on link "Detroit Friends Meeting - Electrical" at bounding box center [325, 381] width 292 height 14
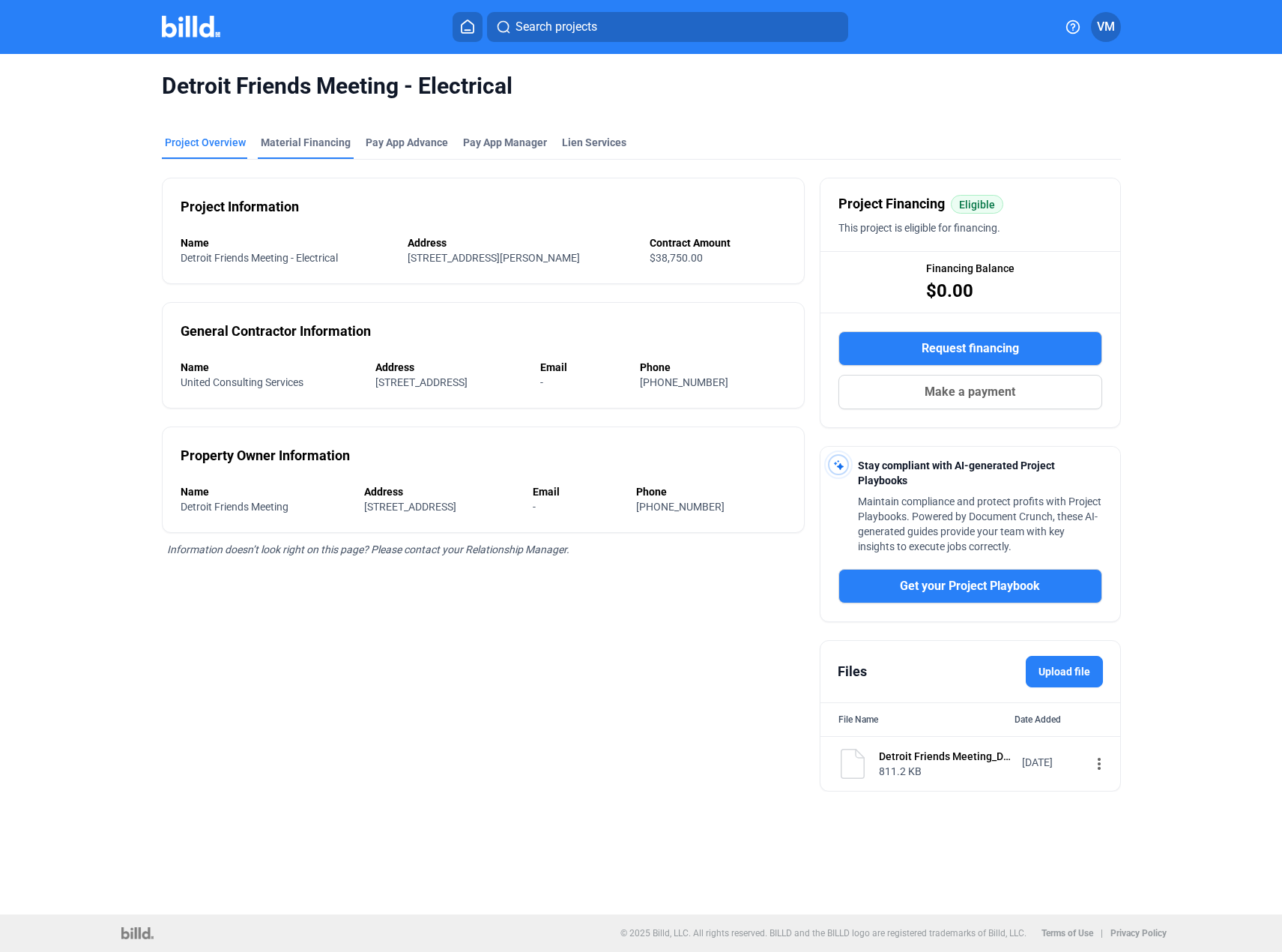
click at [305, 136] on div "Material Financing" at bounding box center [305, 142] width 90 height 15
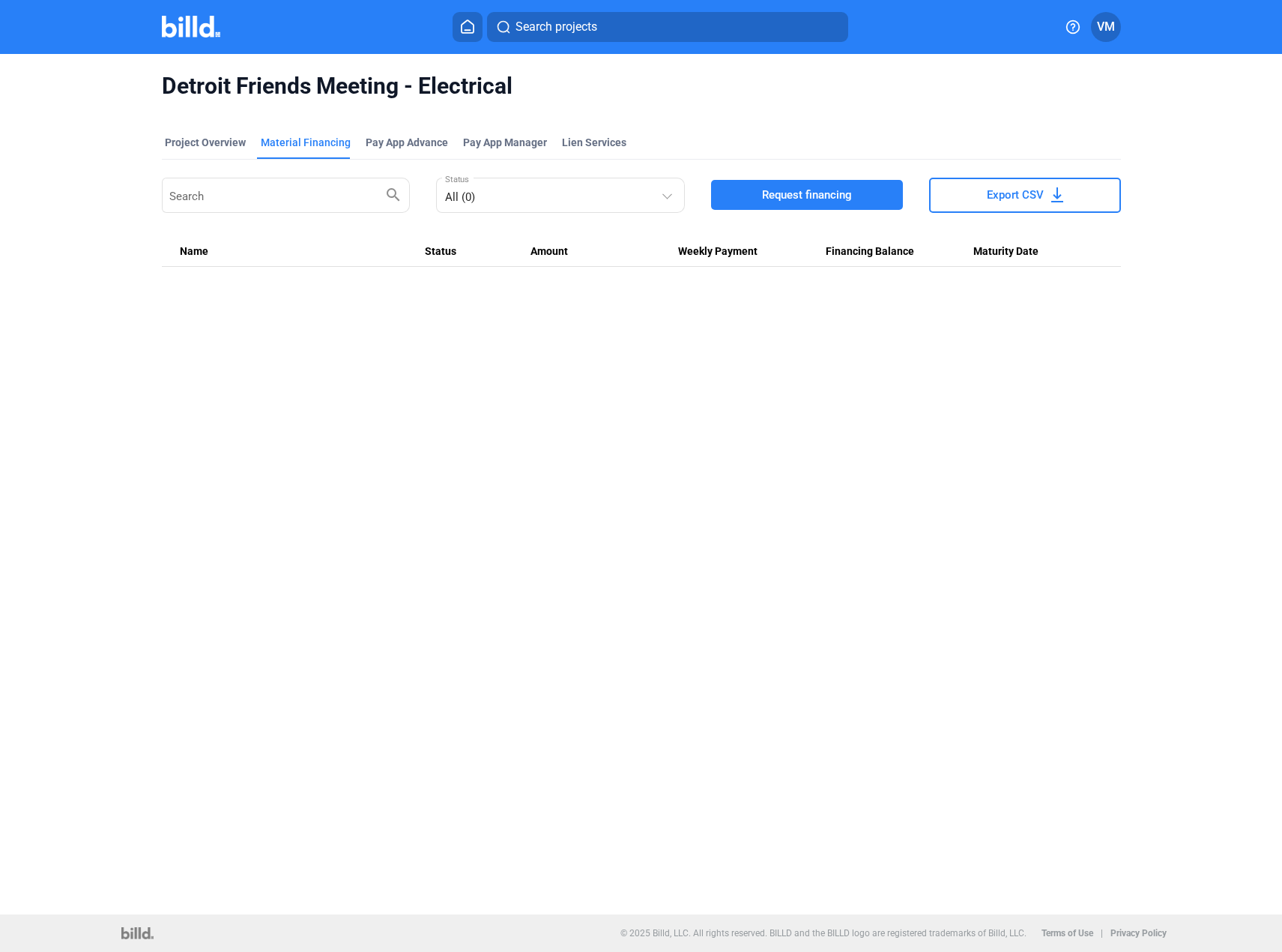
click at [813, 196] on span "Request financing" at bounding box center [806, 195] width 90 height 15
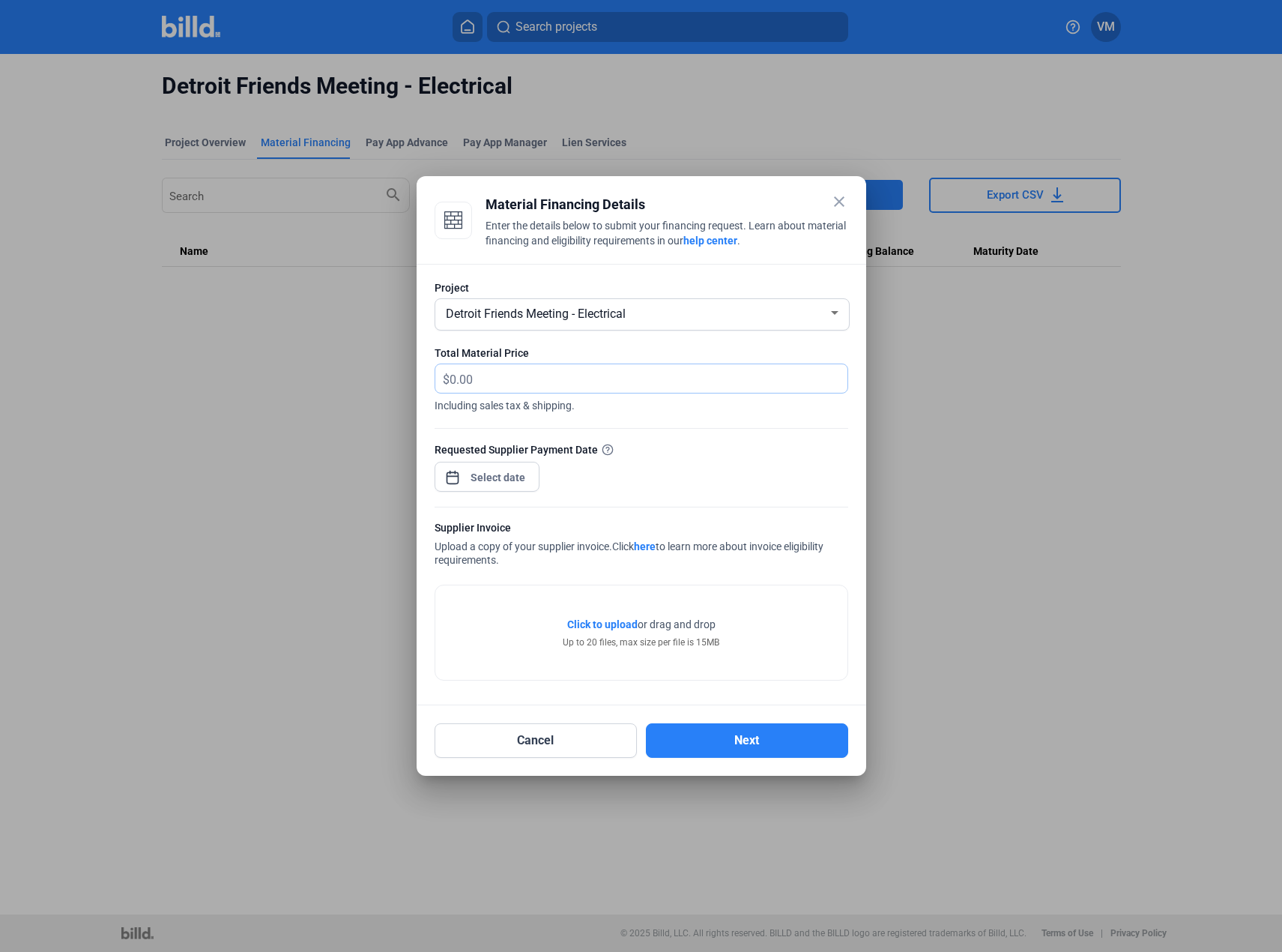
click at [547, 384] on input "text" at bounding box center [648, 379] width 398 height 29
type input "5,231.43"
click at [504, 476] on div "close Material Financing Details Enter the details below to submit your financi…" at bounding box center [641, 476] width 1282 height 952
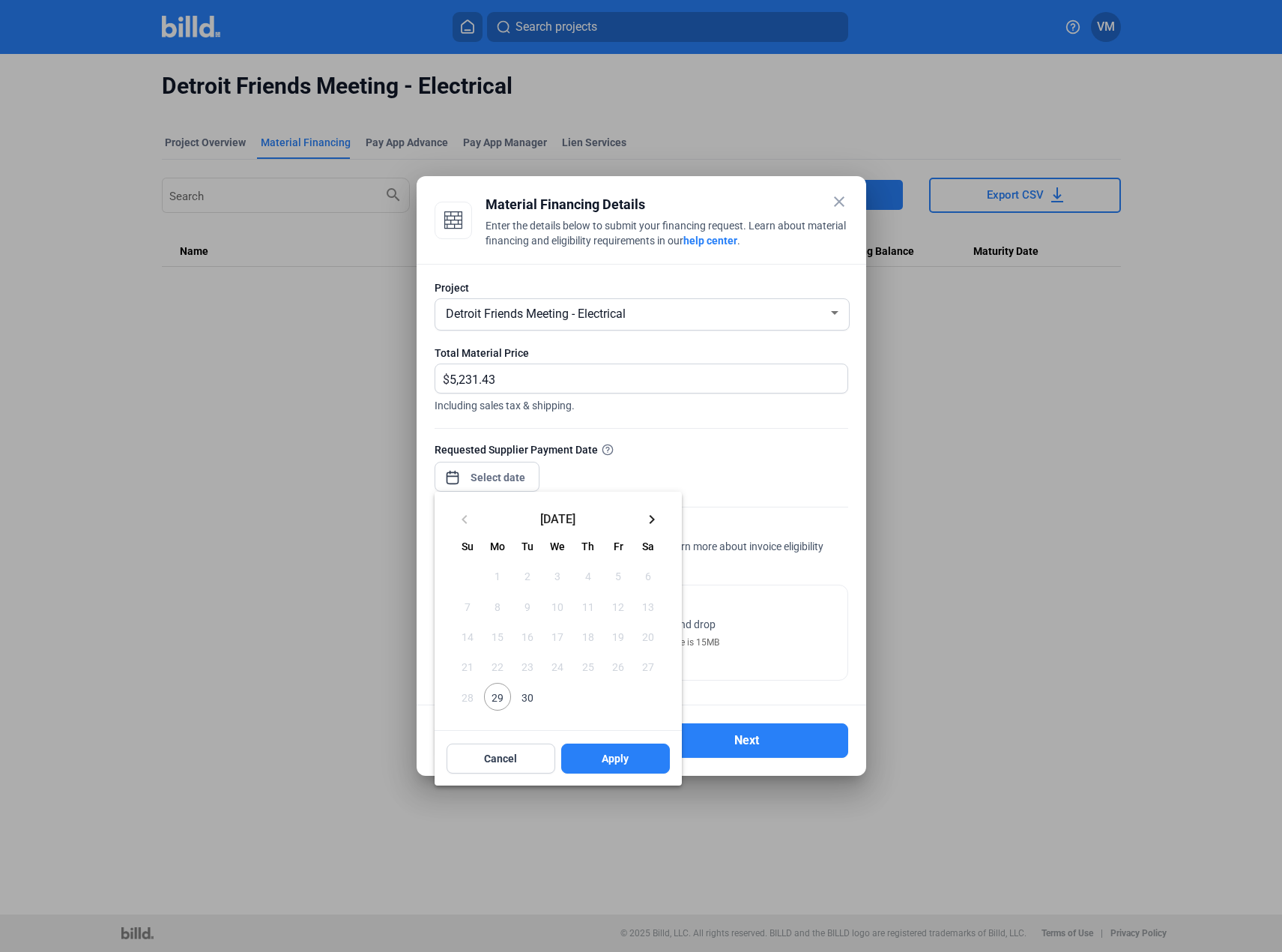
click at [521, 702] on span "30" at bounding box center [528, 696] width 27 height 27
click at [618, 767] on button "Apply" at bounding box center [615, 758] width 108 height 30
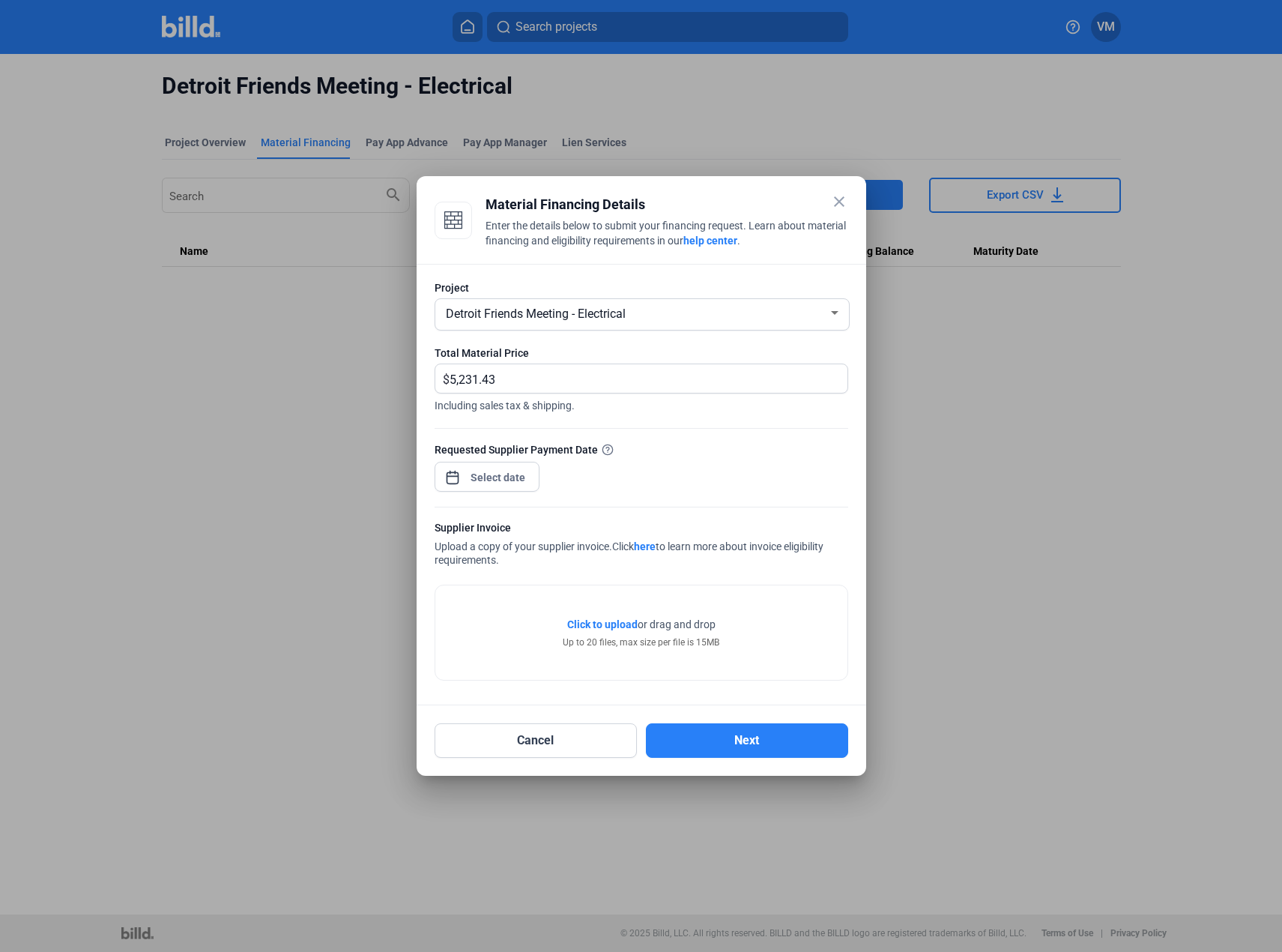
click at [584, 619] on span "Click to upload" at bounding box center [602, 624] width 70 height 12
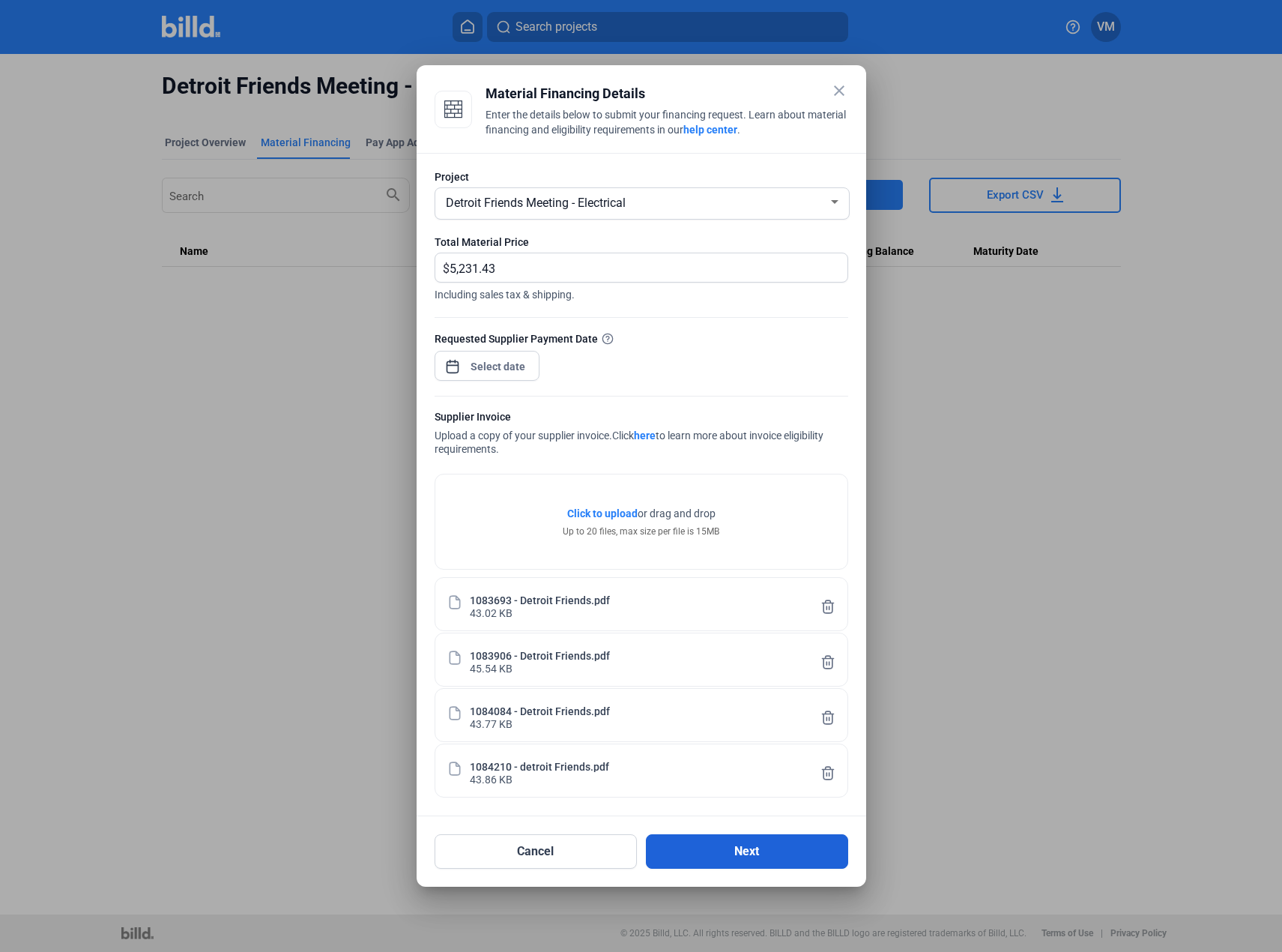
click at [745, 855] on button "Next" at bounding box center [747, 851] width 202 height 35
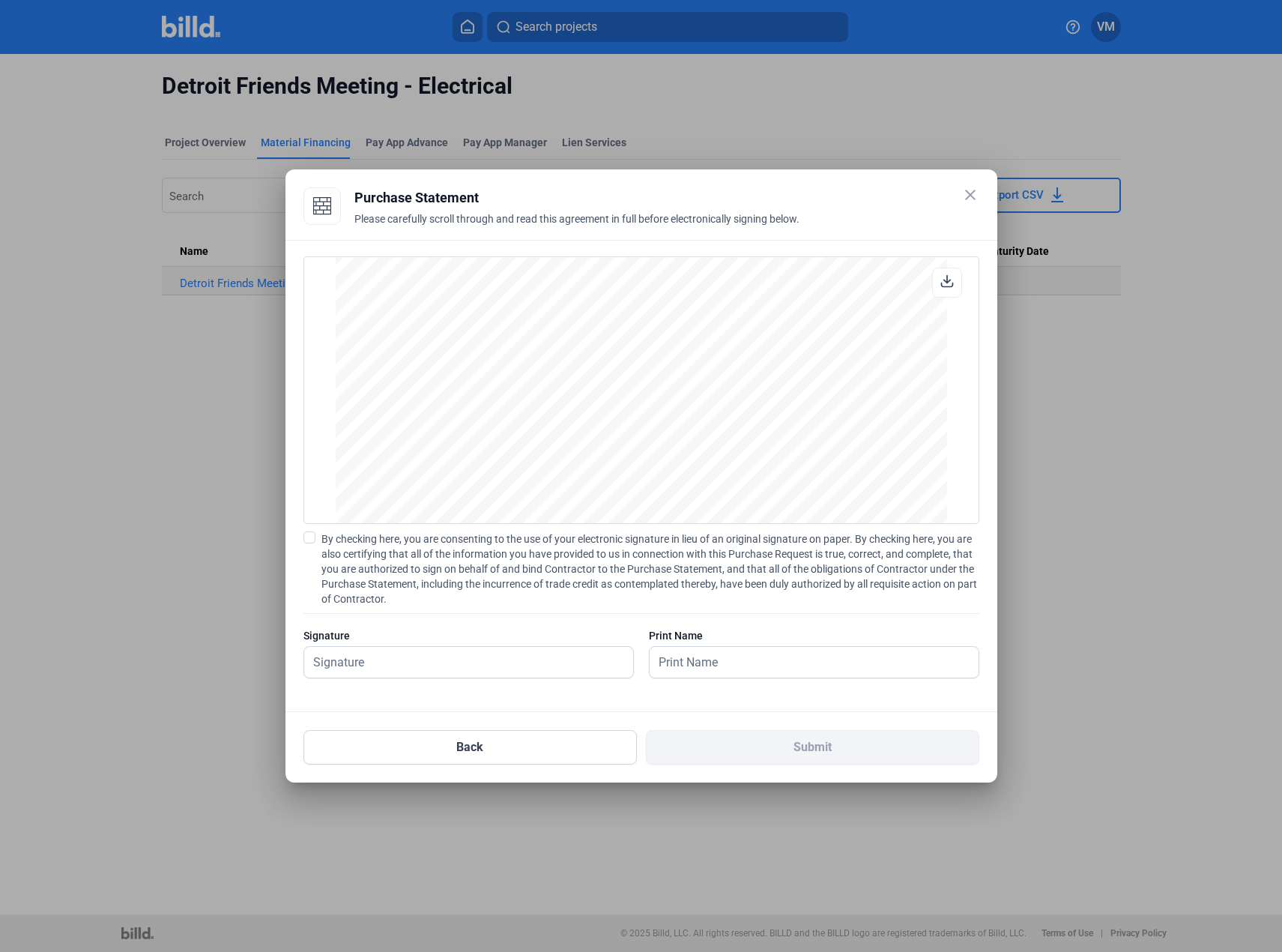
scroll to position [4387, 0]
click at [436, 659] on input "text" at bounding box center [468, 662] width 329 height 31
type input "[PERSON_NAME]"
click at [310, 537] on span at bounding box center [309, 537] width 12 height 12
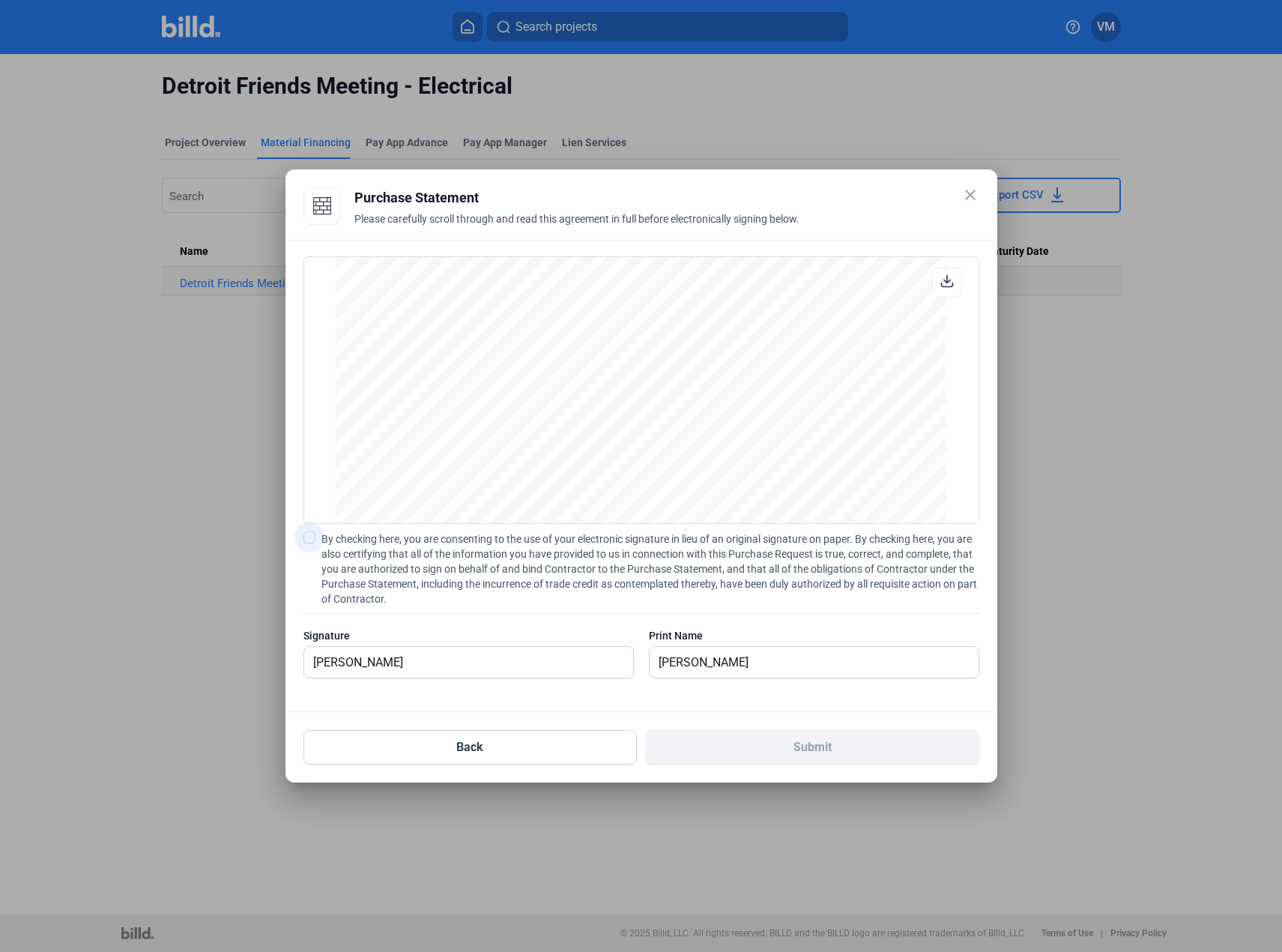
click at [0, 0] on input "By checking here, you are consenting to the use of your electronic signature in…" at bounding box center [0, 0] width 0 height 0
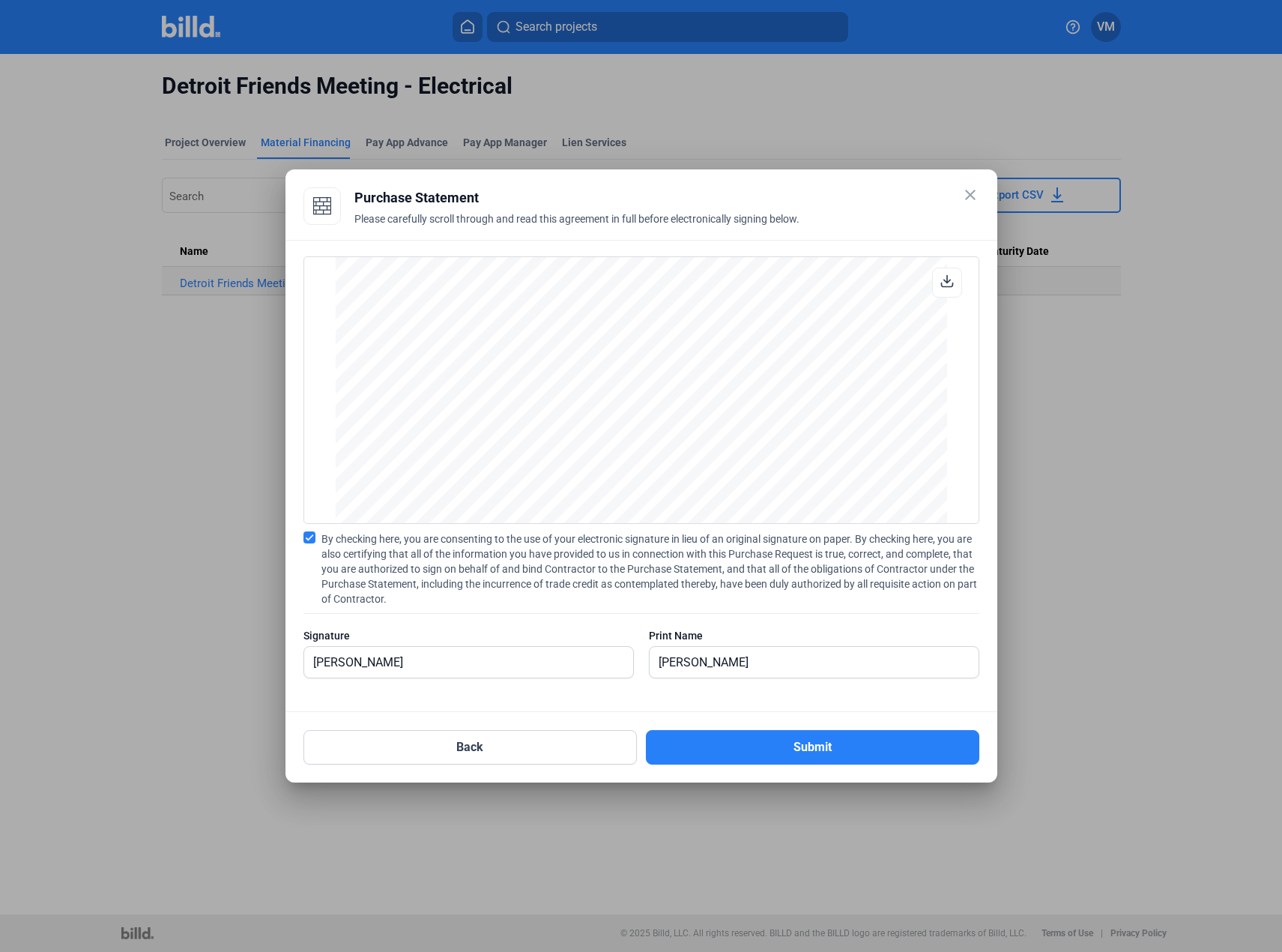
click at [946, 285] on icon at bounding box center [947, 281] width 14 height 14
click at [834, 742] on button "Submit" at bounding box center [813, 747] width 333 height 35
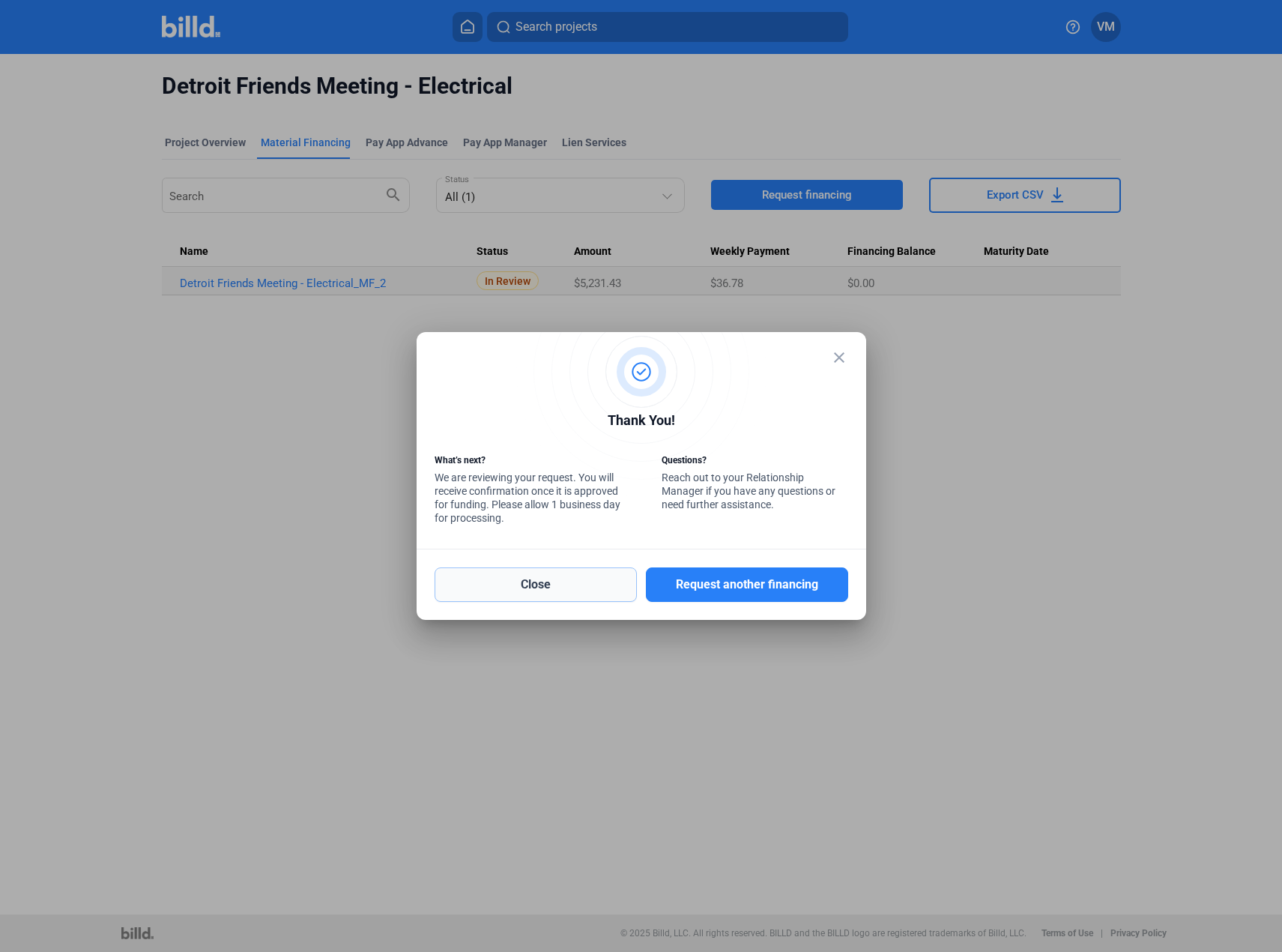
click at [532, 586] on button "Close" at bounding box center [536, 585] width 202 height 35
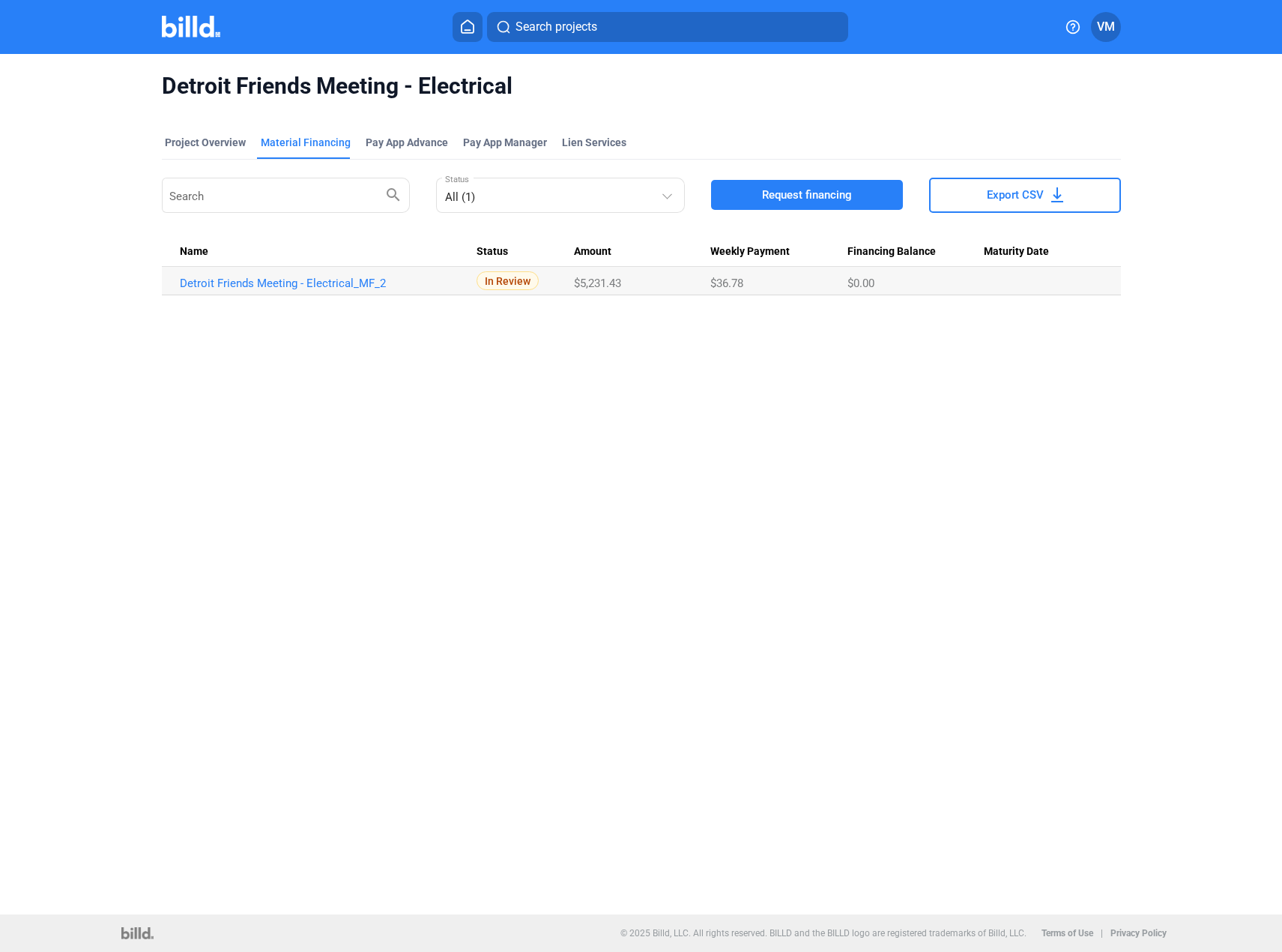
click at [466, 33] on icon at bounding box center [467, 26] width 12 height 13
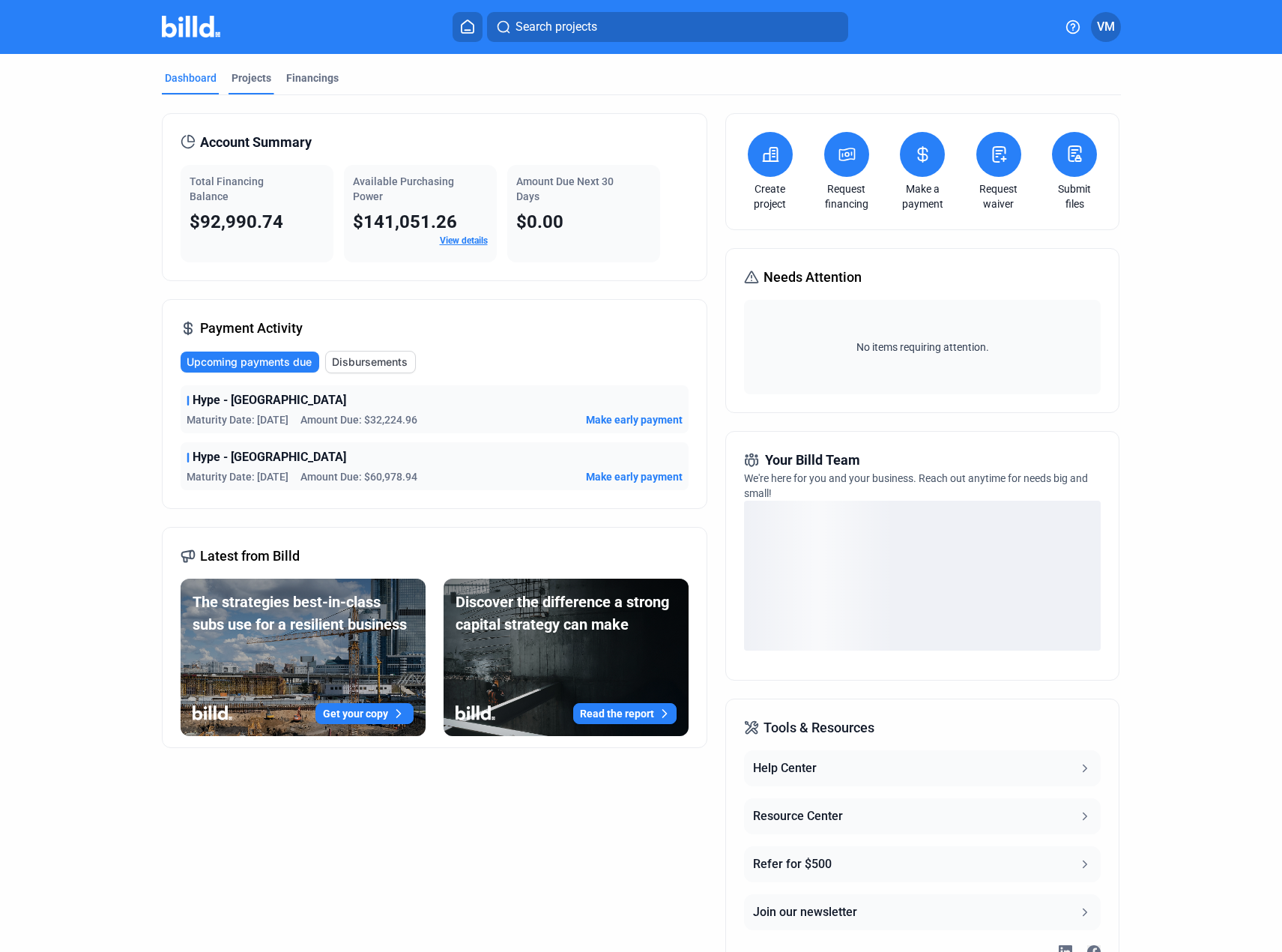
click at [246, 82] on div "Projects" at bounding box center [251, 77] width 40 height 15
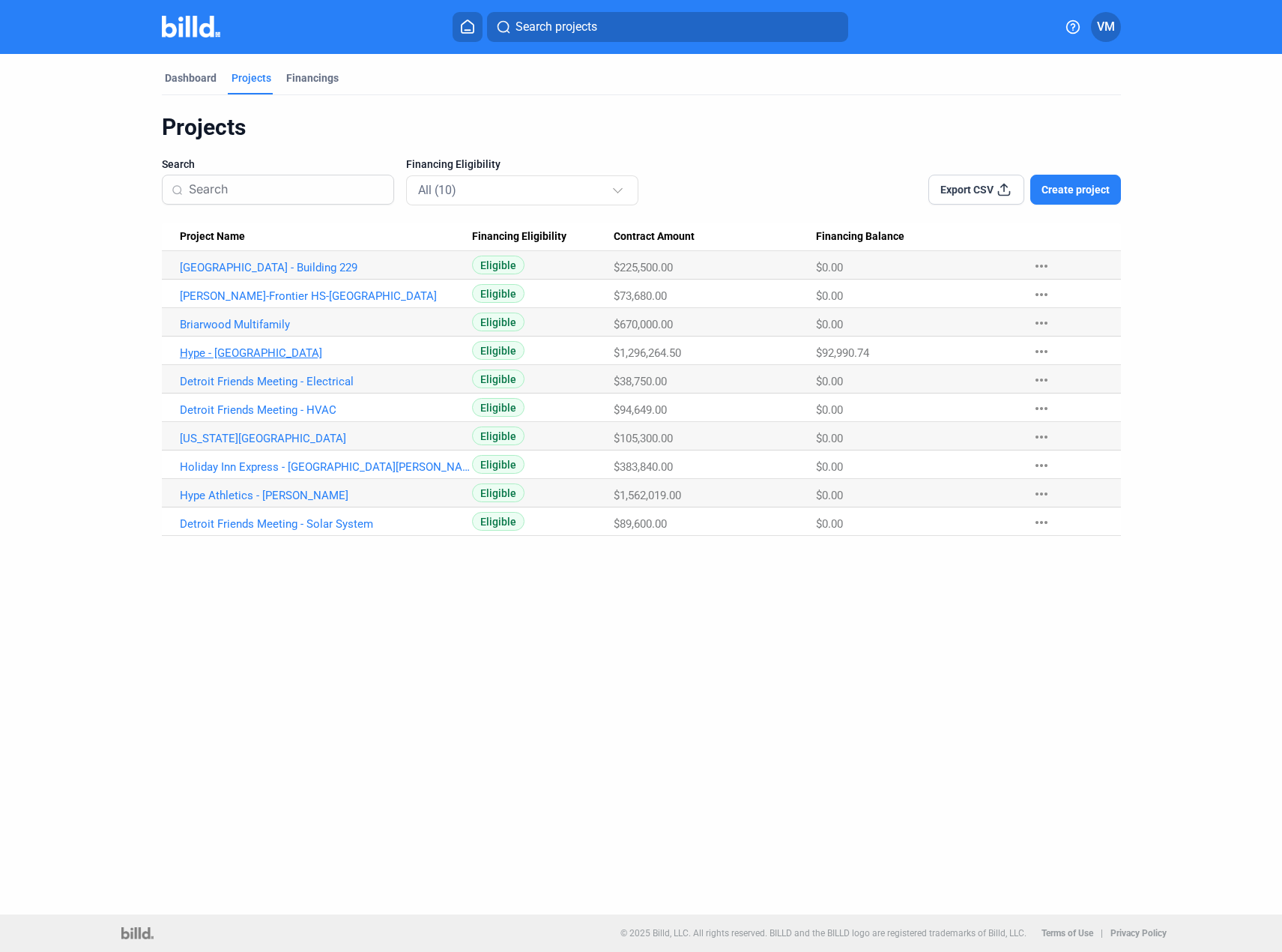
click at [232, 346] on link "Hype - [GEOGRAPHIC_DATA]" at bounding box center [325, 353] width 292 height 14
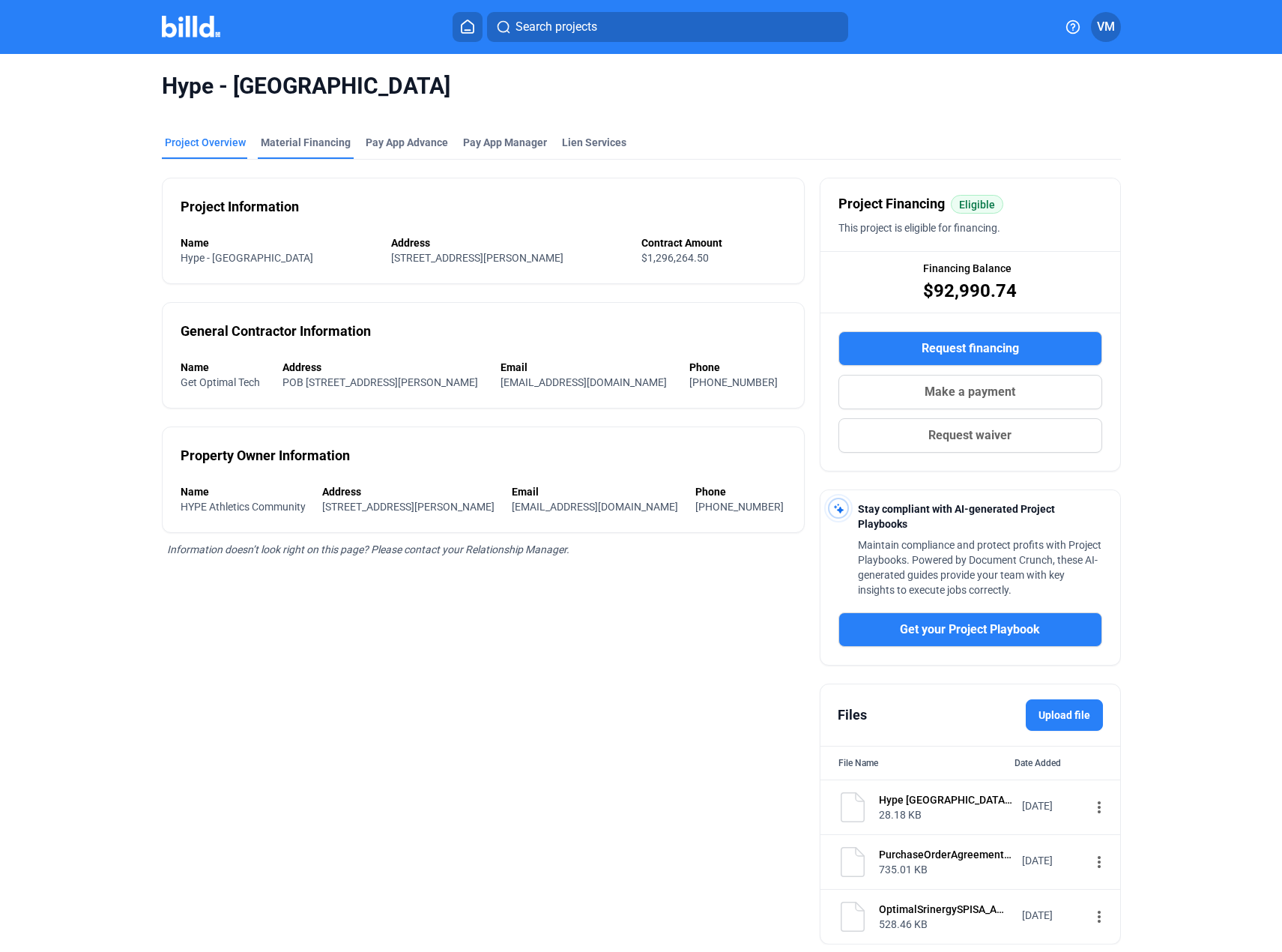
click at [296, 148] on div "Material Financing" at bounding box center [305, 142] width 90 height 15
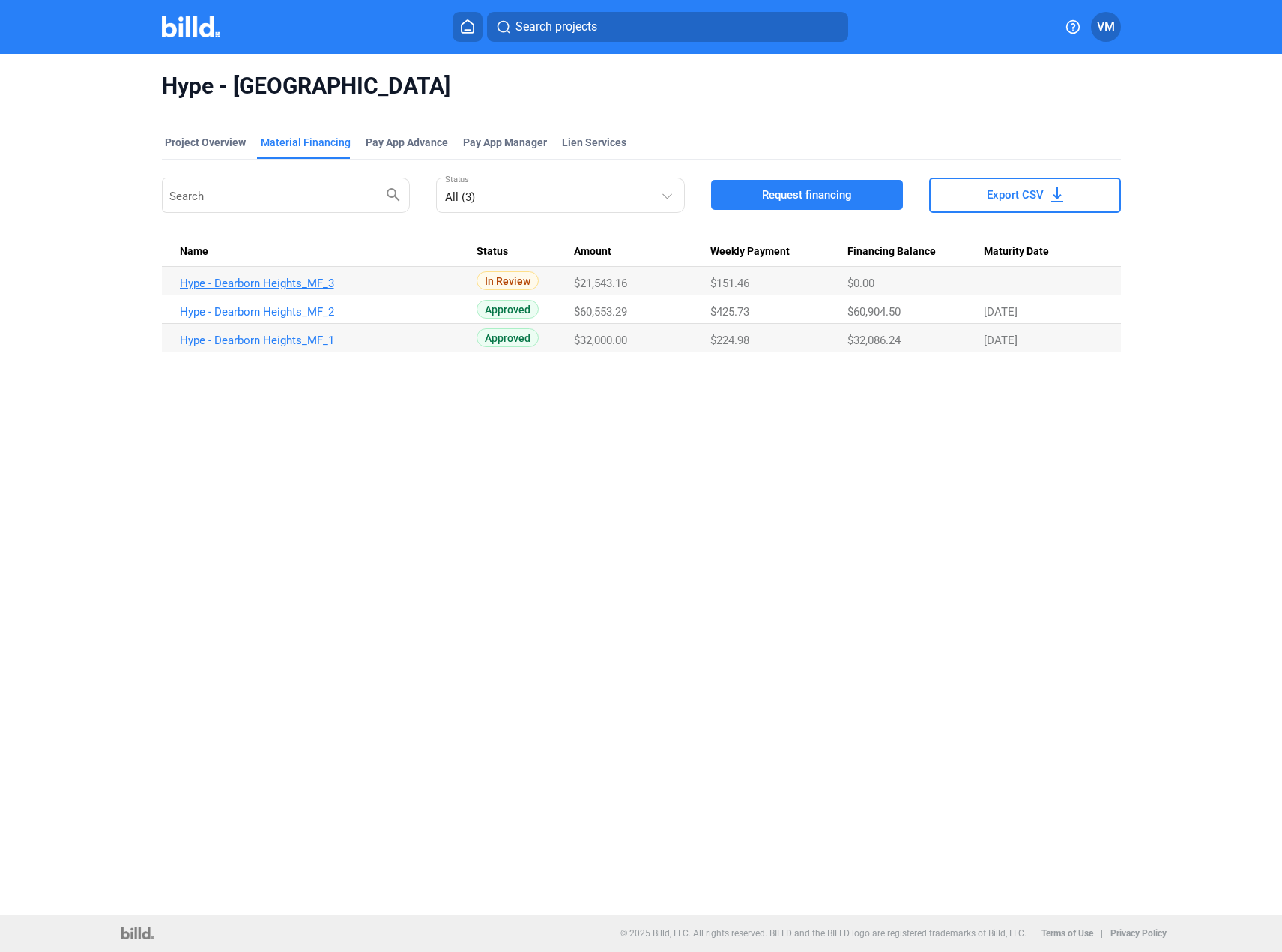
click at [291, 276] on link "Hype - Dearborn Heights_MF_3" at bounding box center [325, 282] width 292 height 14
